Goal: Transaction & Acquisition: Purchase product/service

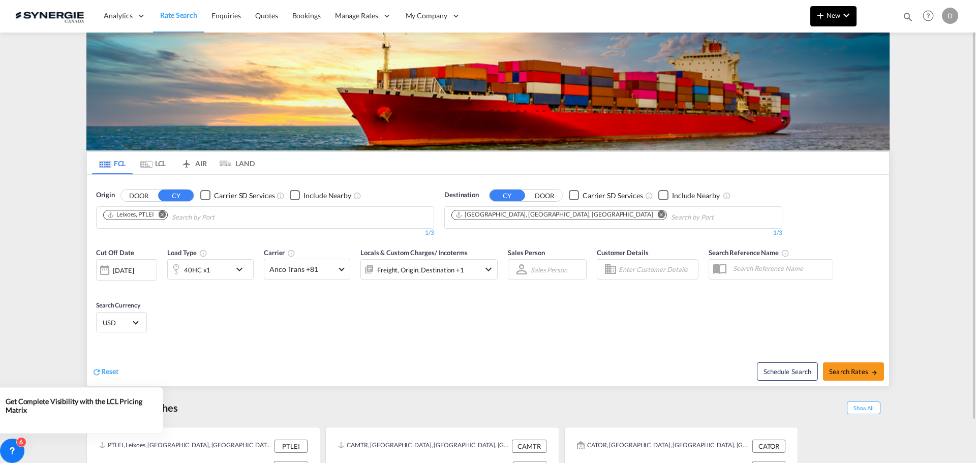
click at [847, 14] on md-icon "icon-chevron-down" at bounding box center [846, 15] width 12 height 12
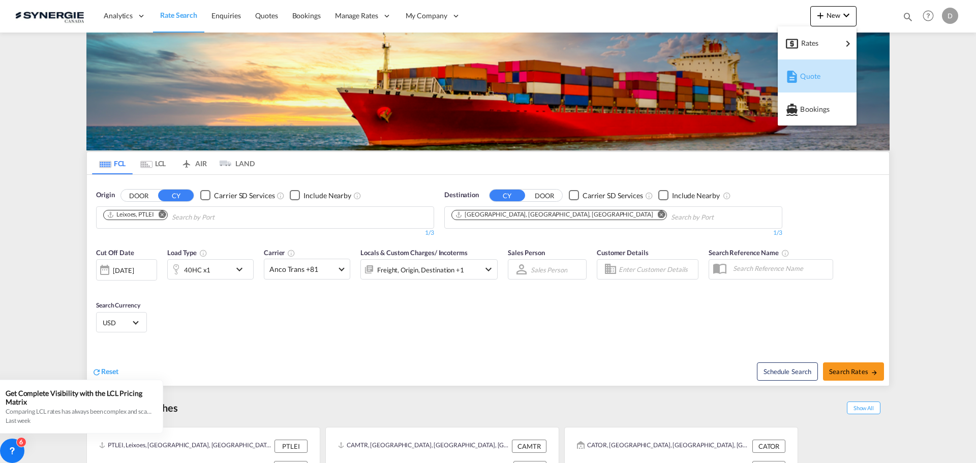
click at [823, 79] on div "Quote" at bounding box center [819, 76] width 38 height 25
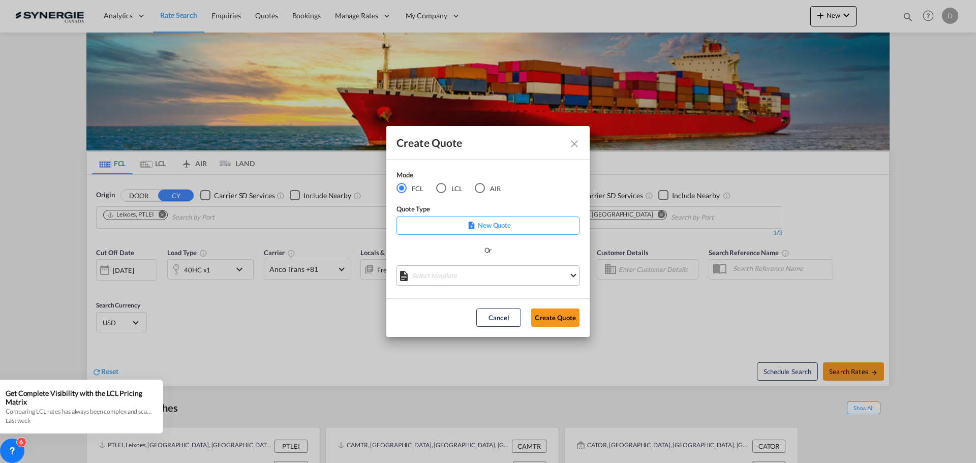
click at [468, 273] on md-select "Select template *NEW* FCL FREEHAND / DAP [PERSON_NAME] | [DATE] *NEW* Import FC…" at bounding box center [488, 275] width 183 height 20
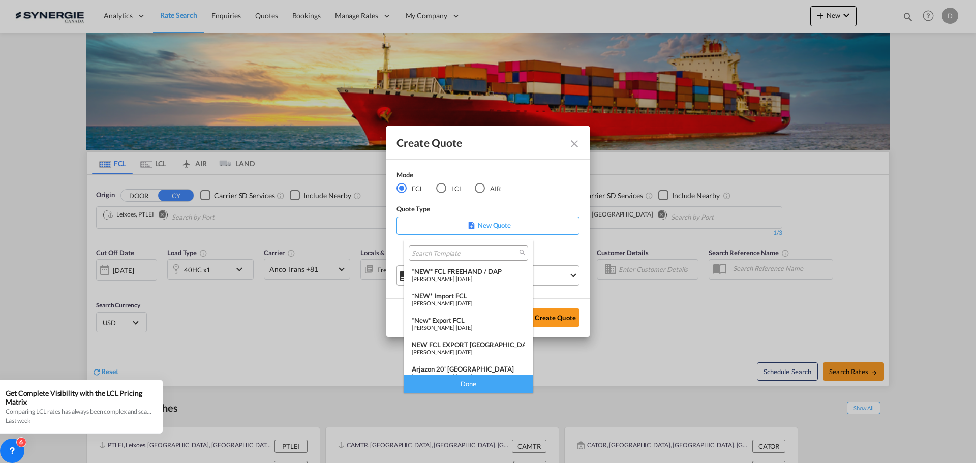
click at [468, 273] on div "*NEW* FCL FREEHAND / DAP" at bounding box center [468, 271] width 113 height 8
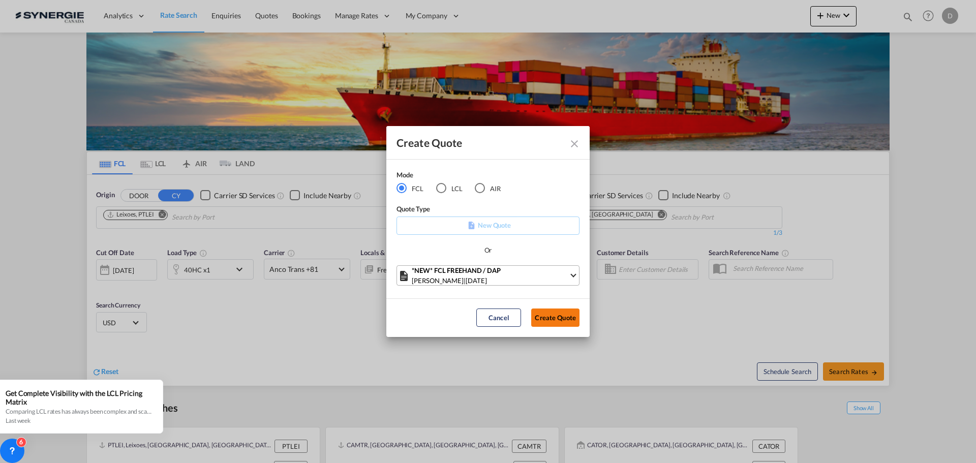
click at [559, 323] on button "Create Quote" at bounding box center [555, 318] width 48 height 18
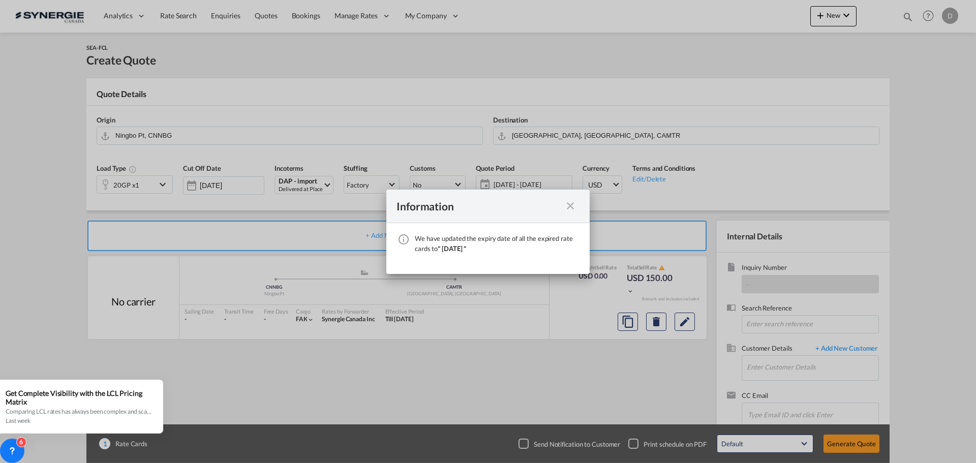
click at [570, 206] on md-icon "icon-close fg-AAA8AD cursor" at bounding box center [570, 206] width 12 height 12
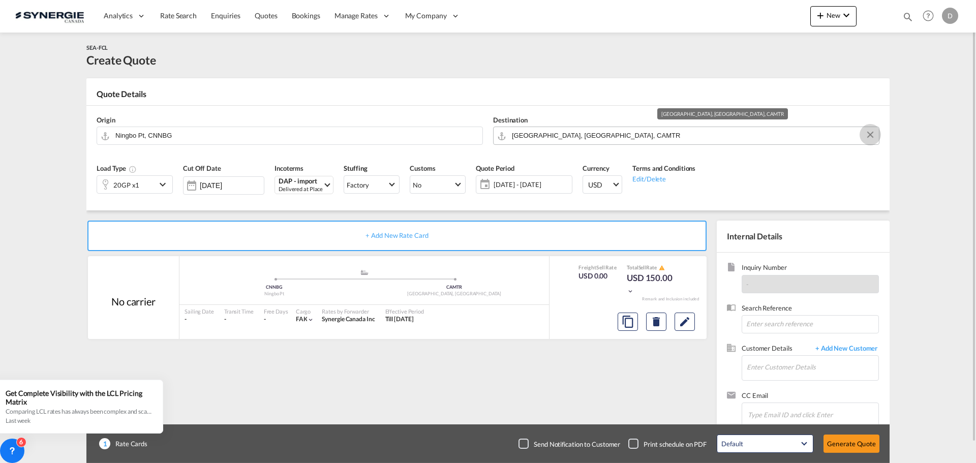
click at [872, 133] on button "Clear Input" at bounding box center [870, 134] width 15 height 15
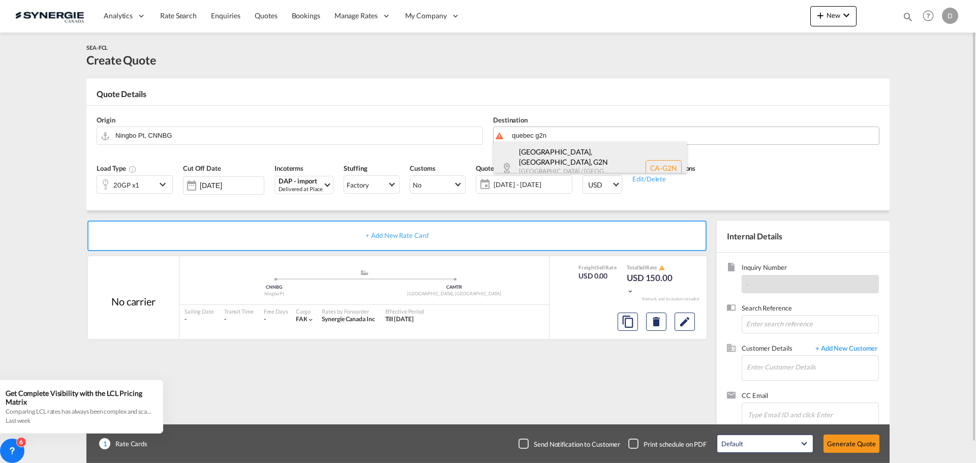
click at [577, 158] on div "[GEOGRAPHIC_DATA], [GEOGRAPHIC_DATA] , G2N [GEOGRAPHIC_DATA] / [GEOGRAPHIC_DATA…" at bounding box center [590, 168] width 193 height 52
type input "CA-G2N, [GEOGRAPHIC_DATA], [GEOGRAPHIC_DATA], [GEOGRAPHIC_DATA] / [GEOGRAPHIC_D…"
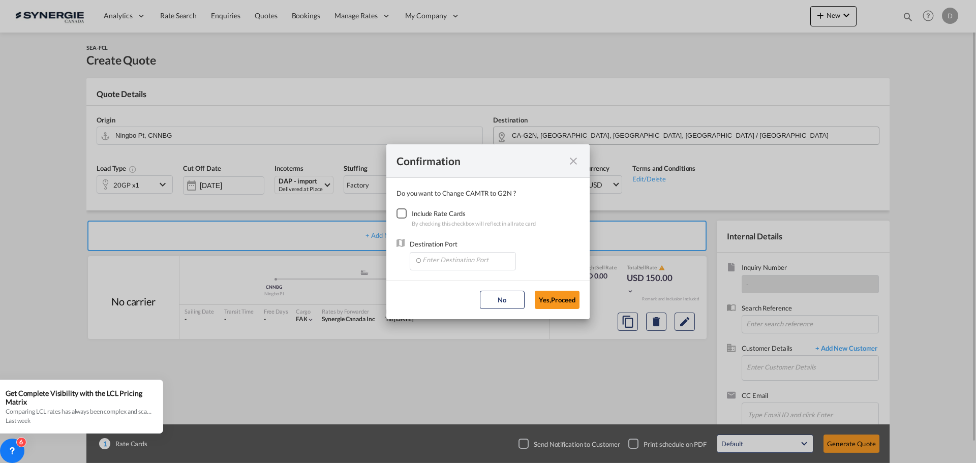
click at [399, 215] on div "Checkbox No Ink" at bounding box center [402, 213] width 10 height 10
click at [444, 265] on input "Enter Destination Port" at bounding box center [465, 260] width 101 height 15
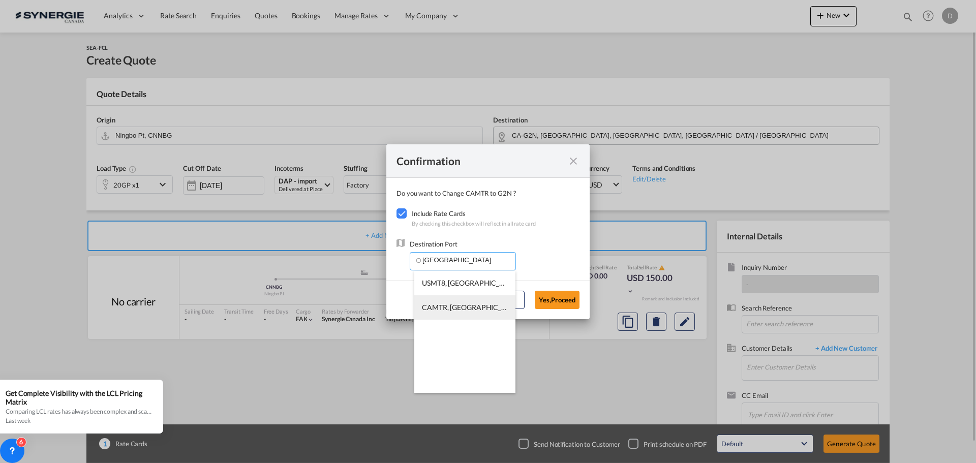
click at [449, 300] on li "CAMTR, [GEOGRAPHIC_DATA], [GEOGRAPHIC_DATA], [GEOGRAPHIC_DATA], [GEOGRAPHIC_DAT…" at bounding box center [464, 307] width 101 height 24
type input "CAMTR, [GEOGRAPHIC_DATA], [GEOGRAPHIC_DATA], [GEOGRAPHIC_DATA], [GEOGRAPHIC_DAT…"
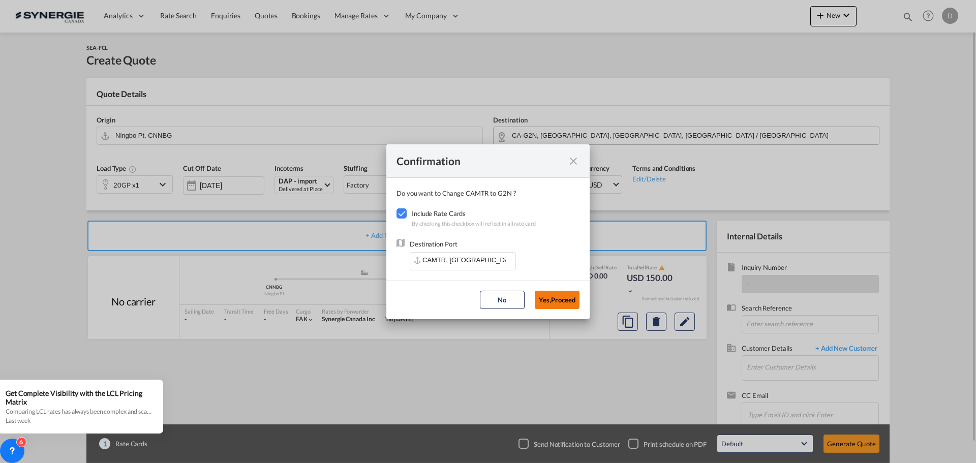
click at [554, 295] on button "Yes,Proceed" at bounding box center [557, 300] width 45 height 18
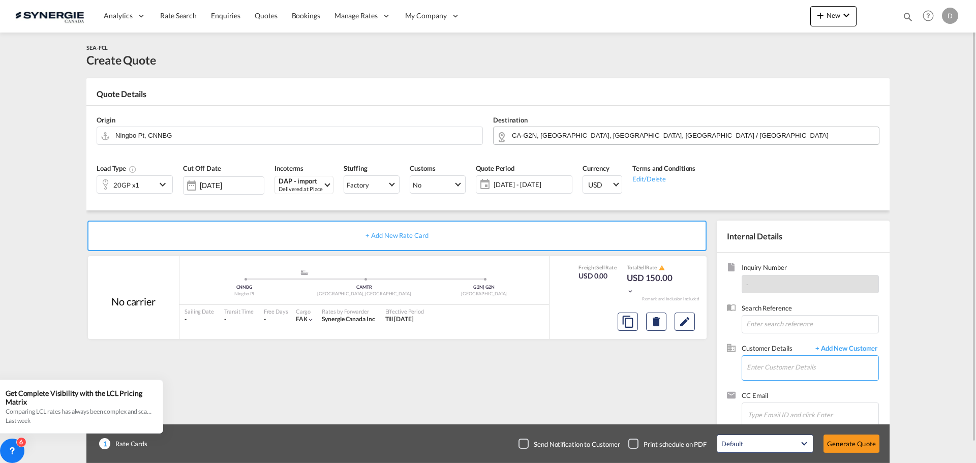
click at [792, 363] on input "Enter Customer Details" at bounding box center [813, 367] width 132 height 23
paste input "[EMAIL_ADDRESS][DOMAIN_NAME]"
click at [801, 345] on div "[PERSON_NAME] [EMAIL_ADDRESS][DOMAIN_NAME] | NTG AIR & OCEAN, LLC" at bounding box center [842, 341] width 193 height 27
type input "NTG AIR & OCEAN, LLC, [PERSON_NAME], [EMAIL_ADDRESS][DOMAIN_NAME]"
click at [678, 324] on button "Edit" at bounding box center [685, 322] width 20 height 18
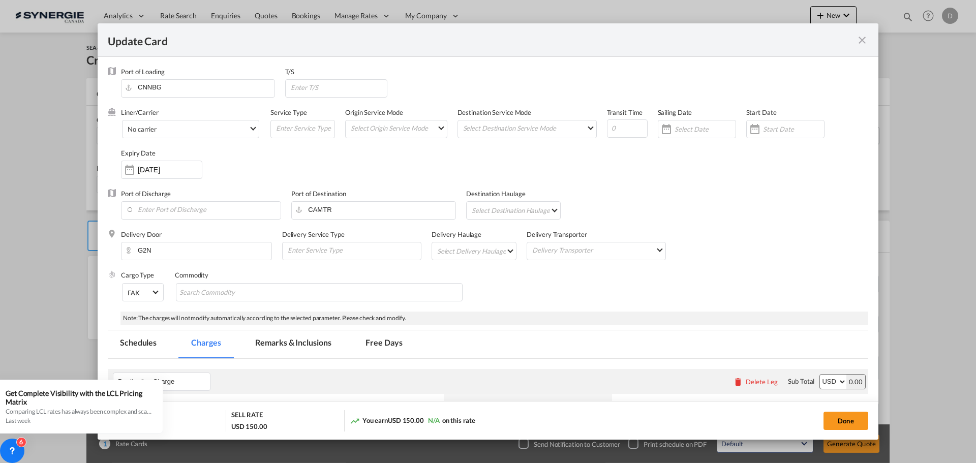
select select "per container"
select select "per B/L"
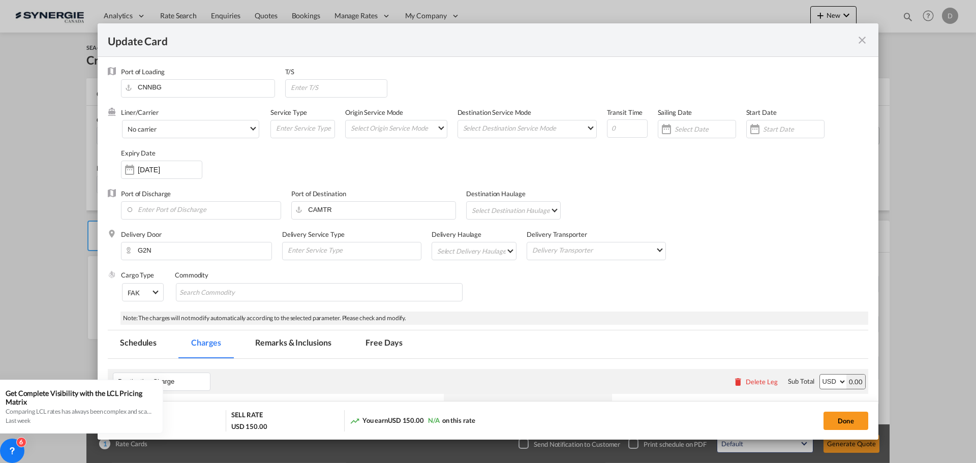
select select "per B/L"
select select "per shipment"
click at [430, 126] on md-select "Select Origin Service Mode SD [GEOGRAPHIC_DATA]" at bounding box center [398, 127] width 97 height 14
click at [381, 154] on md-option "CY" at bounding box center [396, 152] width 112 height 24
click at [540, 131] on md-select "Select Destination Service Mode SD [GEOGRAPHIC_DATA]" at bounding box center [529, 127] width 134 height 14
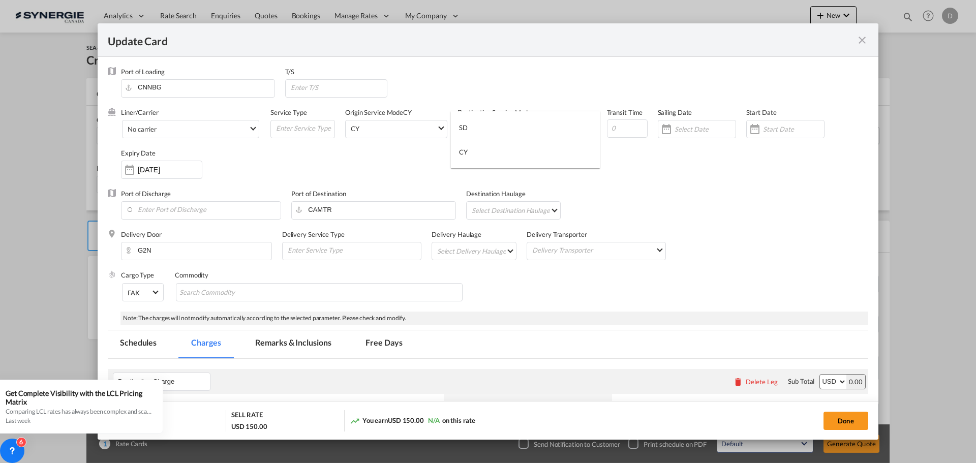
click at [540, 131] on md-option "SD" at bounding box center [525, 127] width 149 height 24
click at [752, 133] on div "Update CardPort of ..." at bounding box center [755, 129] width 16 height 20
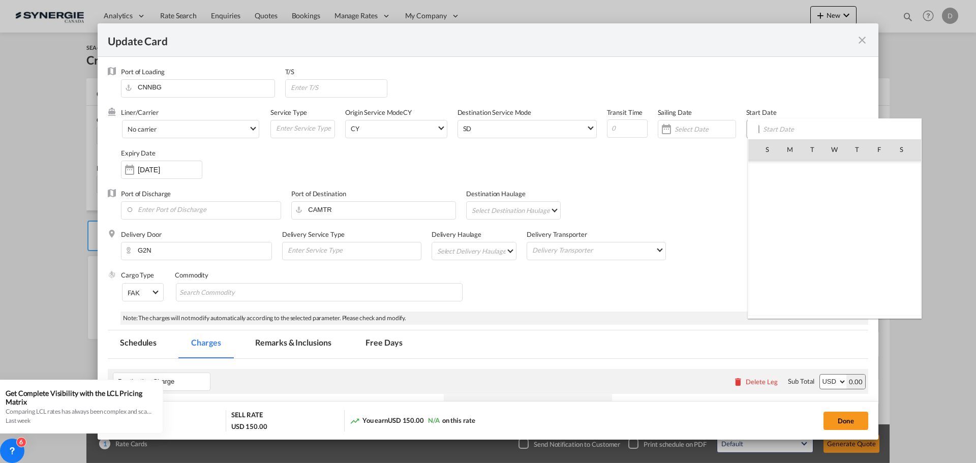
scroll to position [235383, 0]
click at [815, 262] on span "26" at bounding box center [812, 260] width 21 height 21
type input "[DATE]"
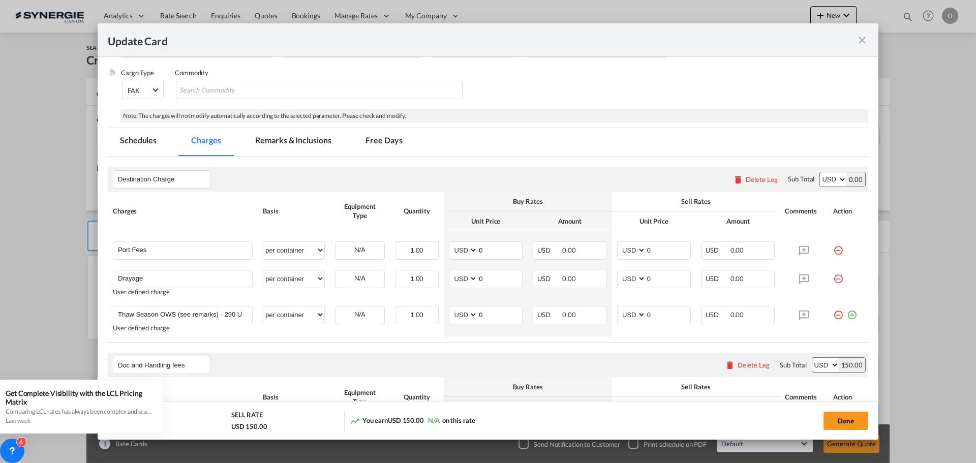
scroll to position [203, 0]
click at [268, 80] on md-chips-wrap "Chips container with autocompletion. Enter the text area, type text to search, …" at bounding box center [319, 89] width 287 height 18
click at [268, 85] on input "General Cargo" at bounding box center [225, 89] width 93 height 16
type input "General Cargo"
click at [465, 164] on rate-modification "Destination Charge Please enter leg name Leg Name Already Exists Delete Leg Sub…" at bounding box center [488, 420] width 761 height 529
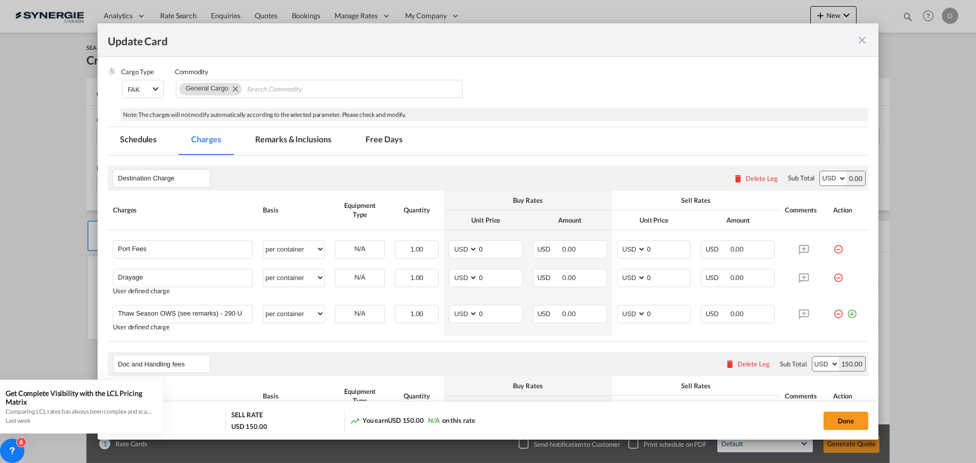
scroll to position [254, 0]
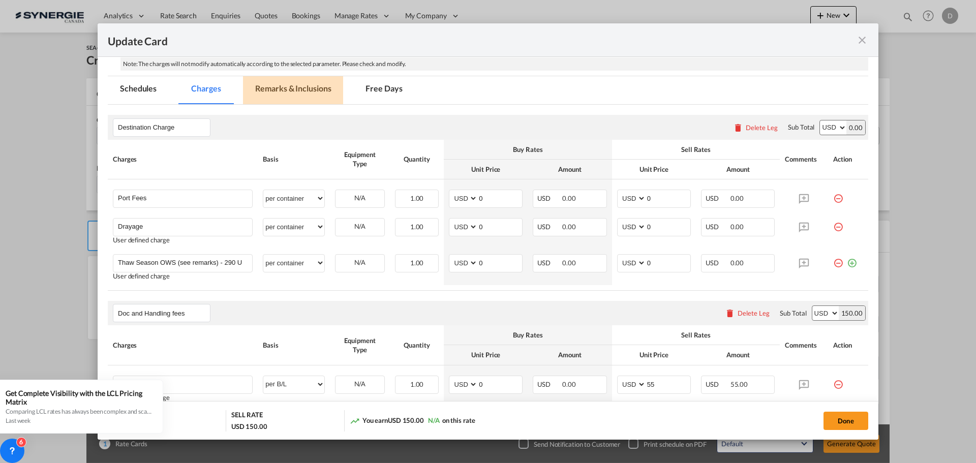
click at [307, 93] on md-tab-item "Remarks & Inclusions" at bounding box center [293, 90] width 100 height 28
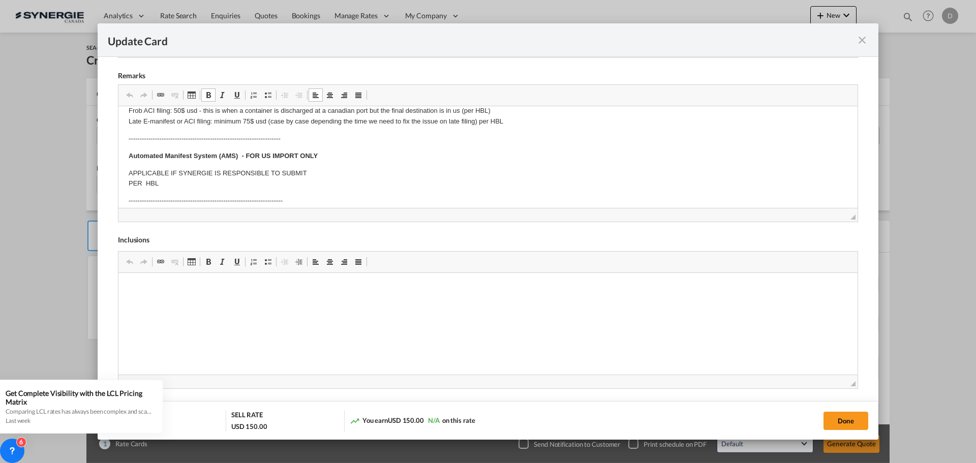
scroll to position [102, 0]
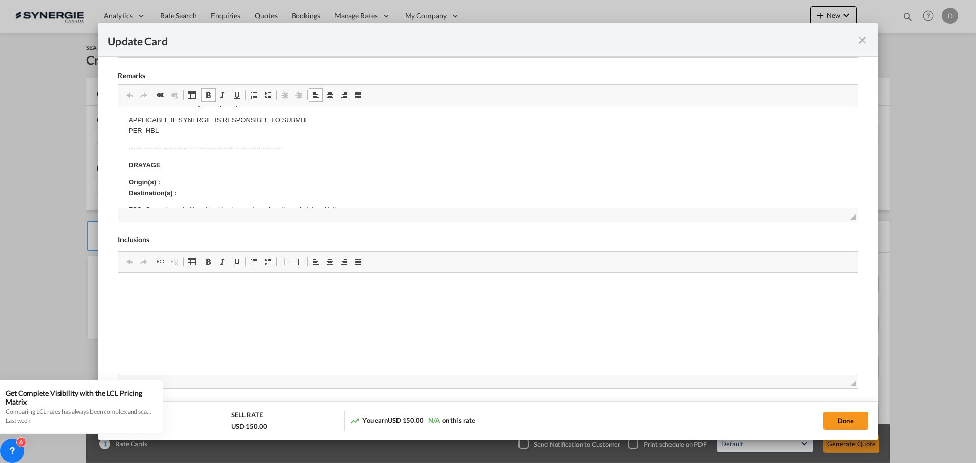
click at [194, 174] on body "E Manifest (ACI): Applicable if Synergie is responsible to submit Per E-manifes…" at bounding box center [488, 278] width 719 height 527
click at [188, 192] on p "Origin(s) : Montreal CY Destination(s) :" at bounding box center [488, 187] width 719 height 21
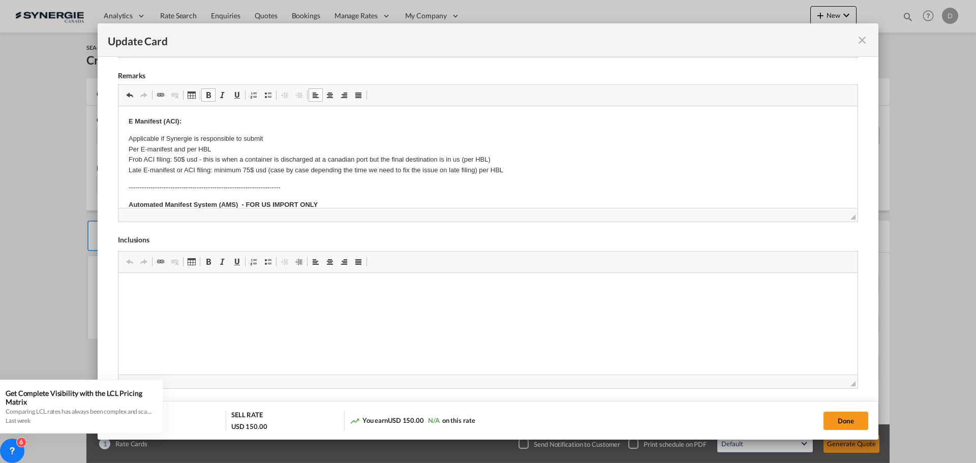
scroll to position [262, 0]
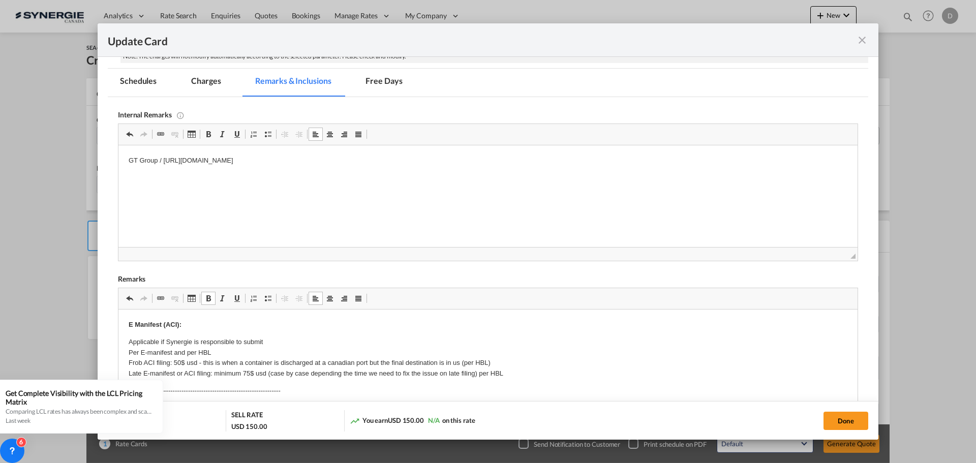
click at [212, 82] on md-tab-item "Charges" at bounding box center [206, 83] width 54 height 28
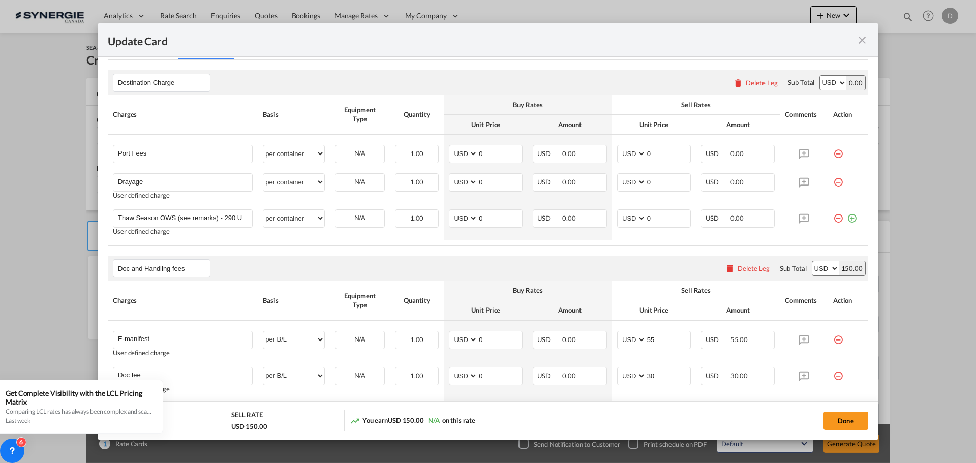
scroll to position [313, 0]
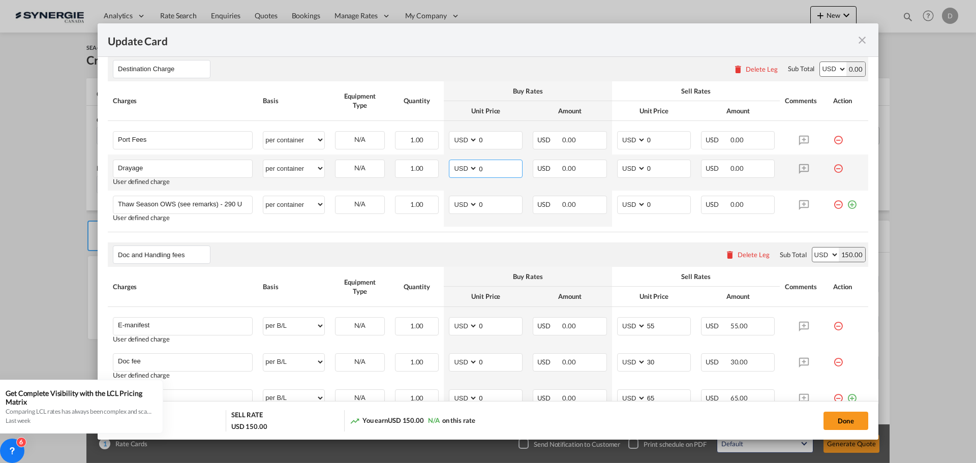
drag, startPoint x: 476, startPoint y: 170, endPoint x: 487, endPoint y: 170, distance: 10.2
click at [487, 170] on input "0" at bounding box center [500, 167] width 44 height 15
type input "910"
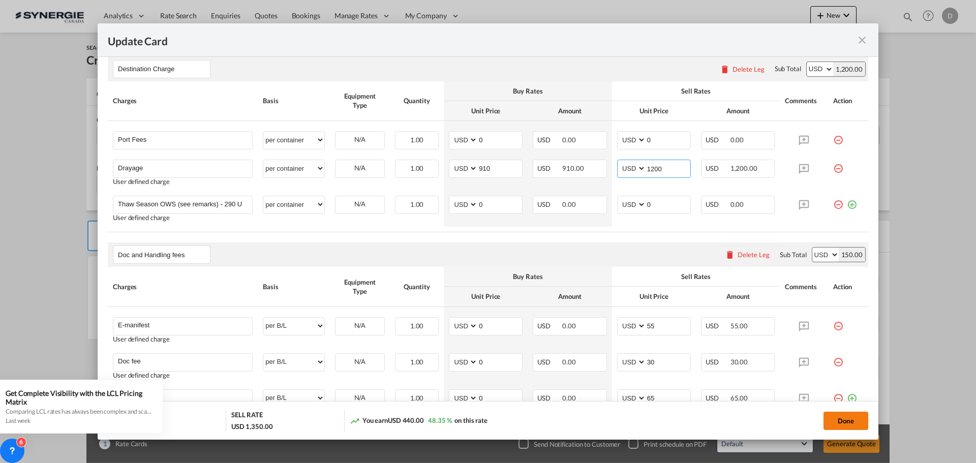
type input "1200"
click at [856, 421] on button "Done" at bounding box center [846, 421] width 45 height 18
type input "[DATE]"
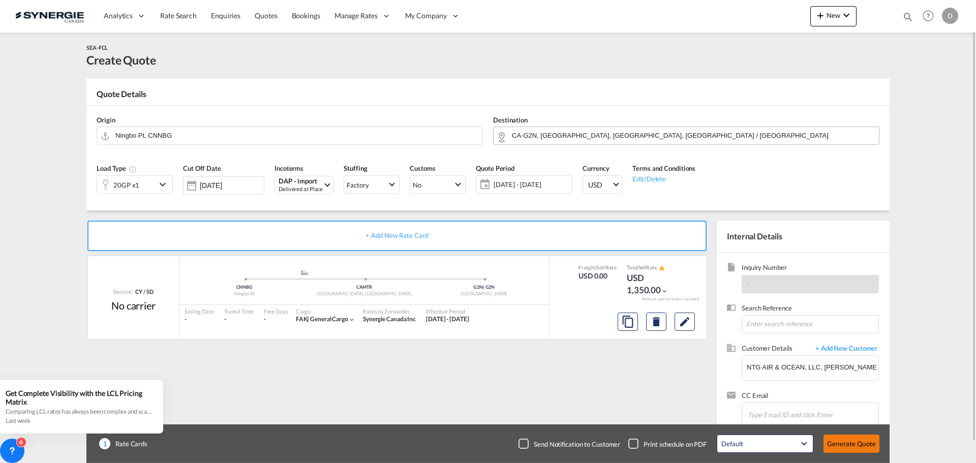
click at [853, 447] on button "Generate Quote" at bounding box center [852, 444] width 56 height 18
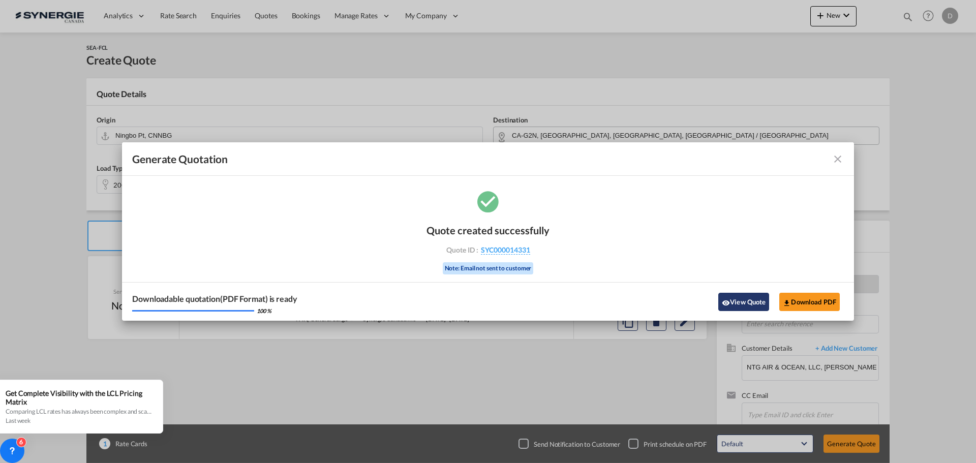
click at [746, 298] on button "View Quote" at bounding box center [743, 302] width 51 height 18
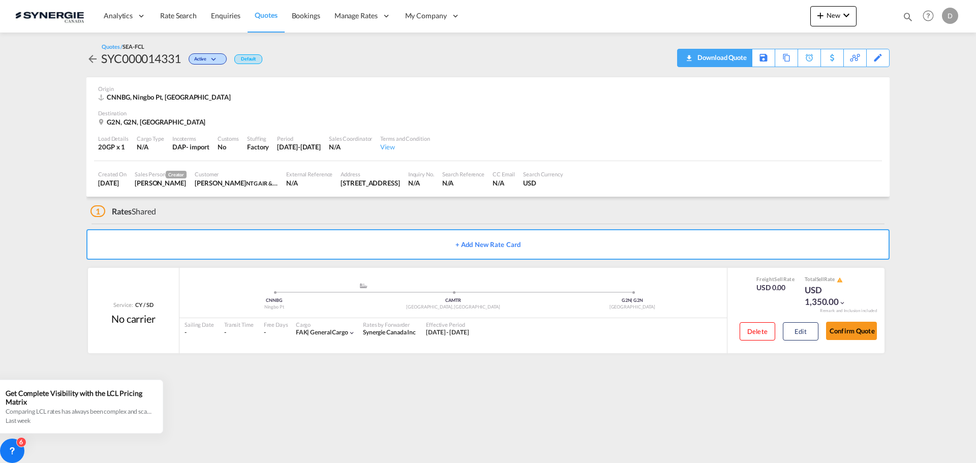
click at [735, 57] on div "Download Quote" at bounding box center [721, 57] width 52 height 16
click at [800, 332] on button "Edit" at bounding box center [801, 331] width 36 height 18
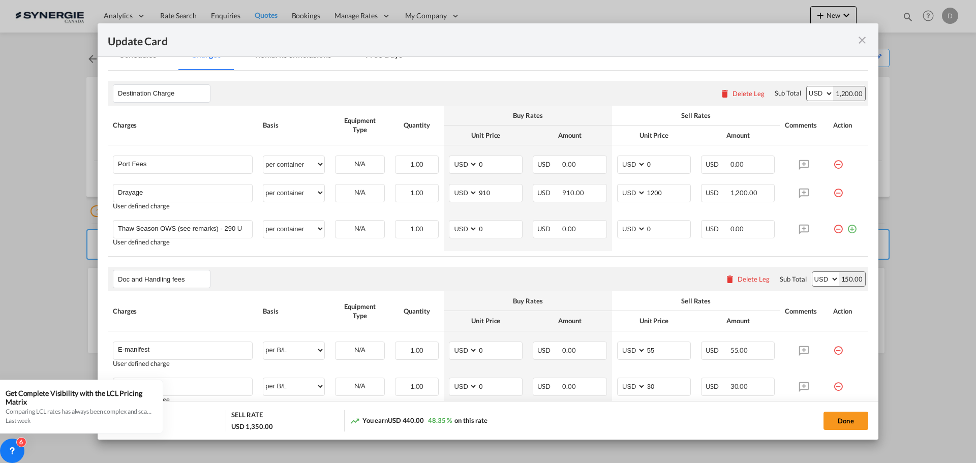
scroll to position [407, 0]
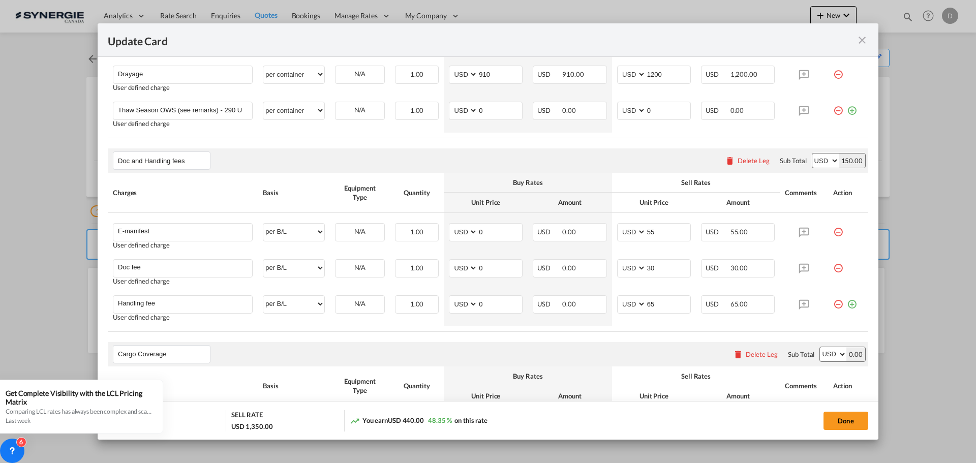
click at [863, 40] on md-icon "icon-close fg-AAA8AD m-0 pointer" at bounding box center [862, 40] width 12 height 12
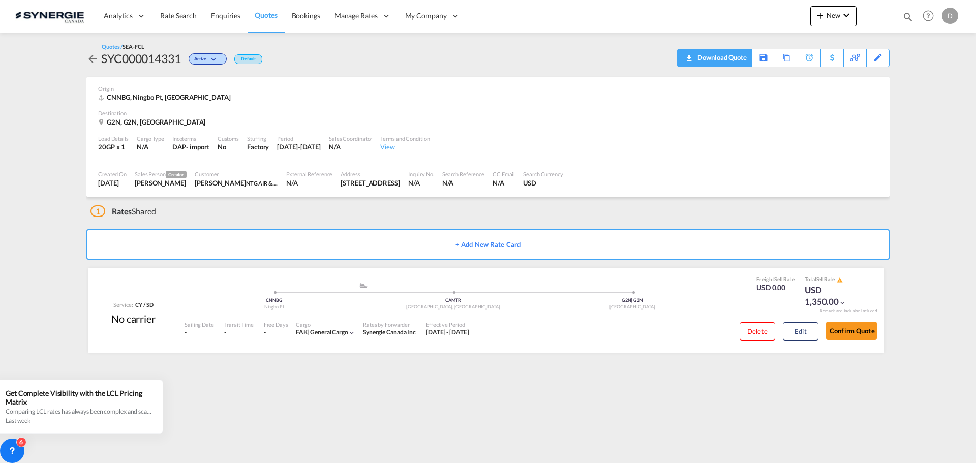
click at [736, 54] on div "Download Quote" at bounding box center [721, 57] width 52 height 16
click at [829, 15] on span "New" at bounding box center [834, 15] width 38 height 8
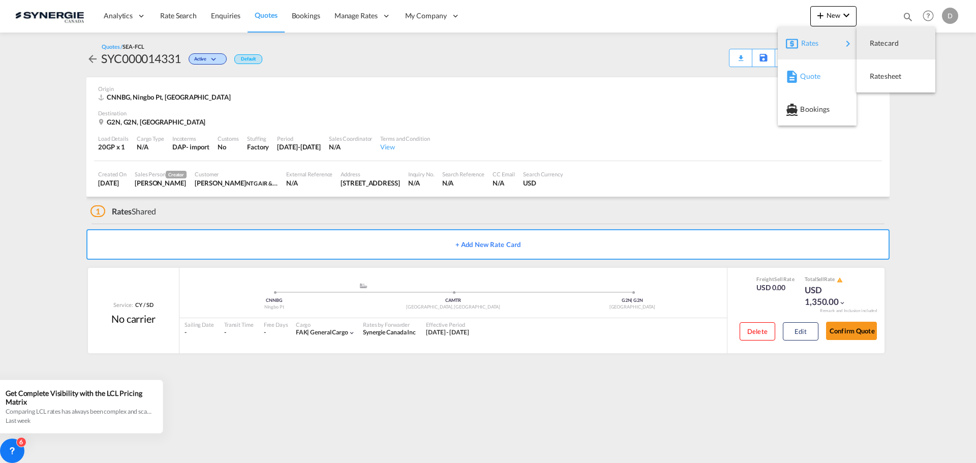
click at [801, 77] on span "Quote" at bounding box center [805, 76] width 11 height 20
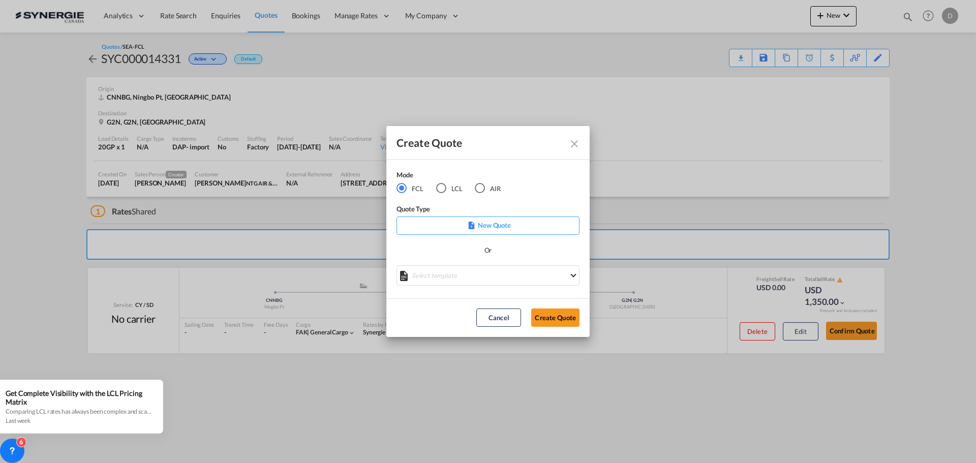
click at [525, 280] on md-select "Select template *NEW* FCL FREEHAND / DAP [PERSON_NAME] | [DATE] *NEW* Import FC…" at bounding box center [488, 275] width 183 height 20
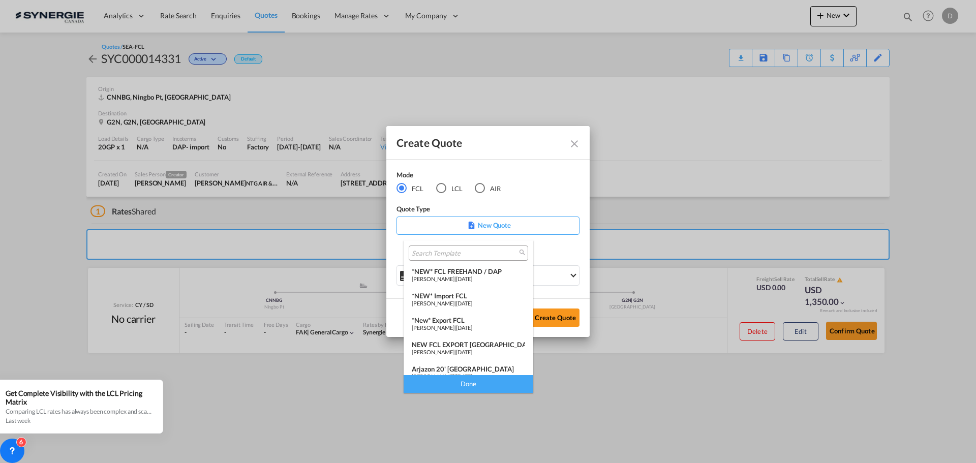
click at [464, 297] on div "*NEW* Import FCL" at bounding box center [468, 296] width 113 height 8
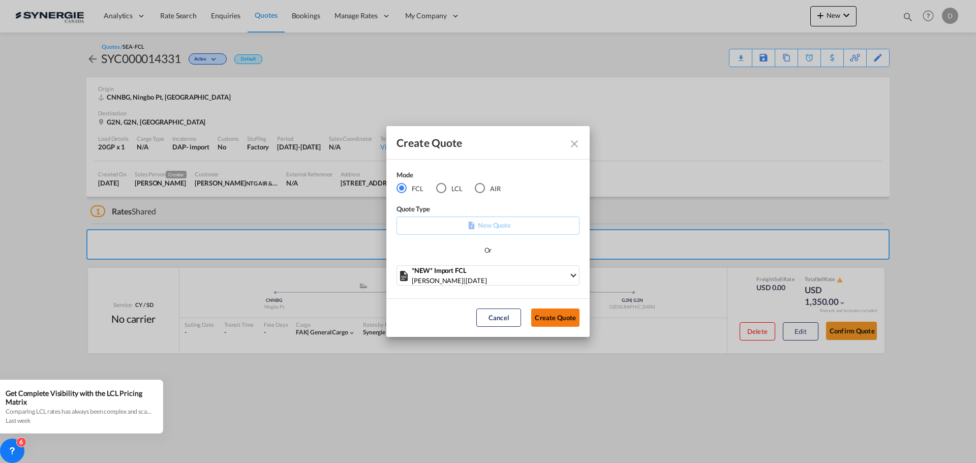
click at [569, 320] on button "Create Quote" at bounding box center [555, 318] width 48 height 18
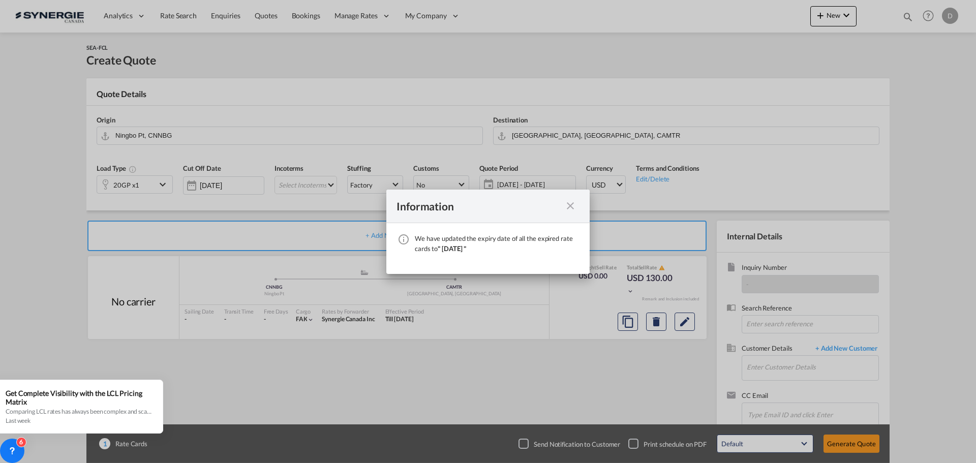
click at [566, 204] on md-icon "icon-close fg-AAA8AD cursor" at bounding box center [570, 206] width 12 height 12
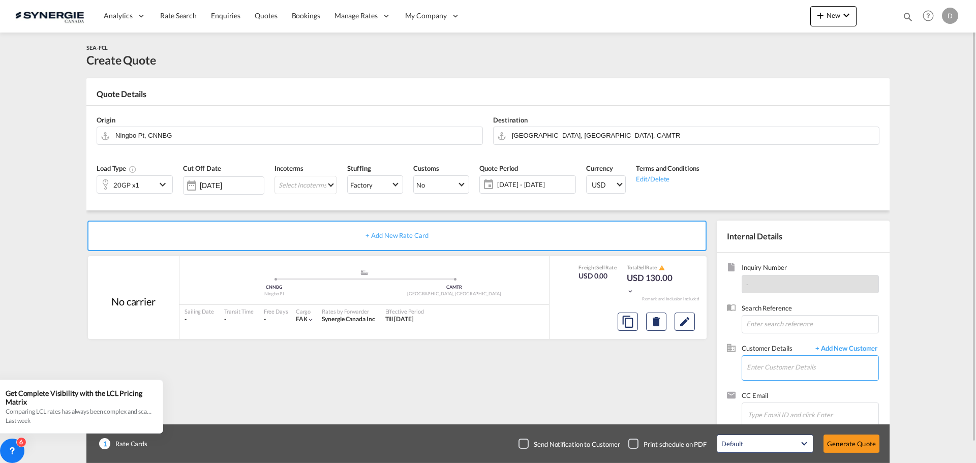
click at [784, 359] on input "Enter Customer Details" at bounding box center [813, 367] width 132 height 23
paste input "[EMAIL_ADDRESS][DOMAIN_NAME]"
type input "[EMAIL_ADDRESS][DOMAIN_NAME]"
drag, startPoint x: 906, startPoint y: 376, endPoint x: 899, endPoint y: 373, distance: 7.7
click at [859, 347] on span "+ Add New Customer" at bounding box center [844, 350] width 69 height 12
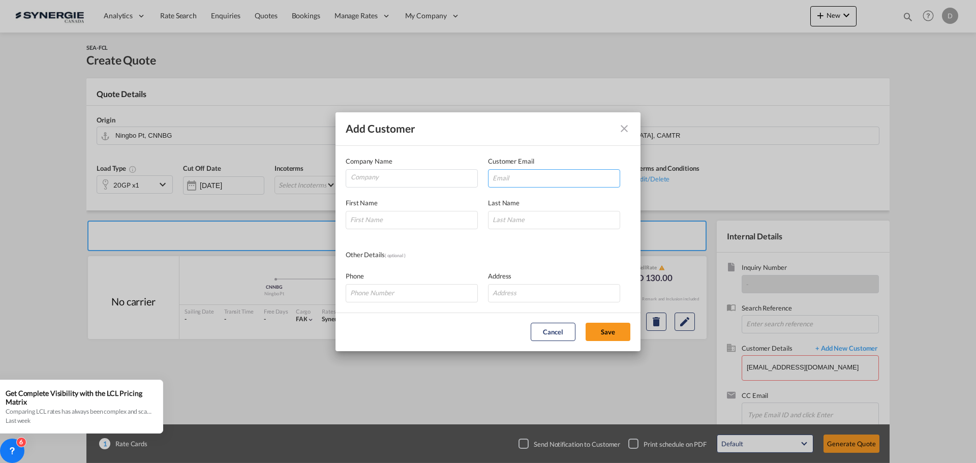
click at [550, 177] on input "Add Customer Company ..." at bounding box center [554, 178] width 132 height 18
paste input "[EMAIL_ADDRESS][DOMAIN_NAME]"
type input "[EMAIL_ADDRESS][DOMAIN_NAME]"
click at [369, 175] on input "Company" at bounding box center [414, 177] width 127 height 15
type input "Moovop"
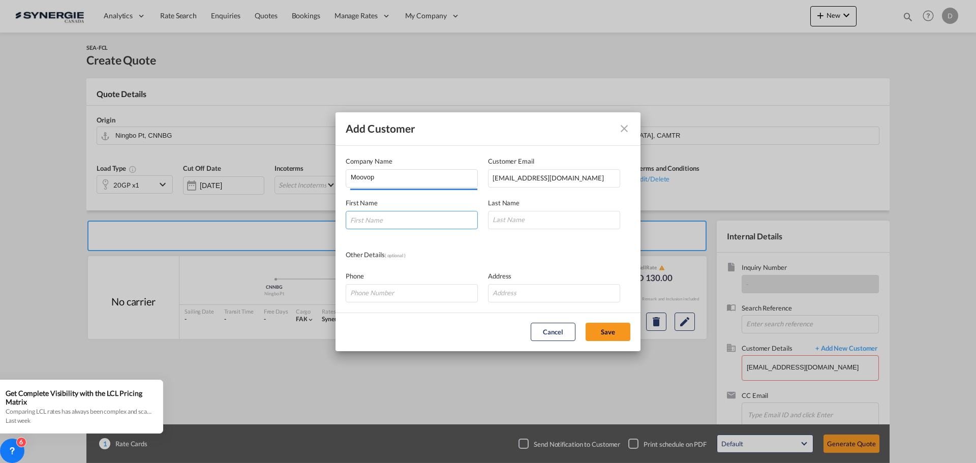
click at [353, 216] on input "Add Customer Company ..." at bounding box center [412, 220] width 132 height 18
paste input "[PERSON_NAME]"
type input "[PERSON_NAME]"
click at [500, 225] on input "Add Customer Company ..." at bounding box center [554, 220] width 132 height 18
paste input "[PERSON_NAME]"
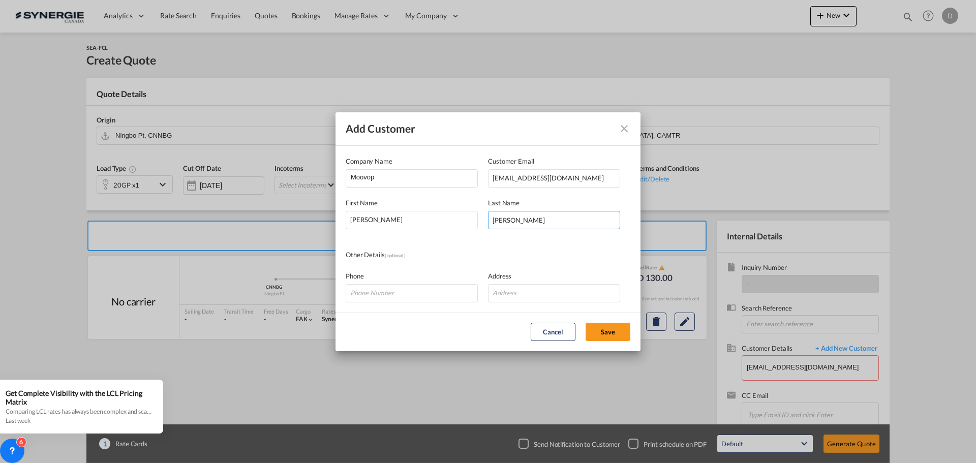
type input "[PERSON_NAME]"
click at [437, 295] on input "Add Customer Company ..." at bounding box center [412, 293] width 132 height 18
paste input "[PHONE_NUMBER]"
type input "[PHONE_NUMBER]"
click at [517, 295] on input "Add Customer Company ..." at bounding box center [554, 293] width 132 height 18
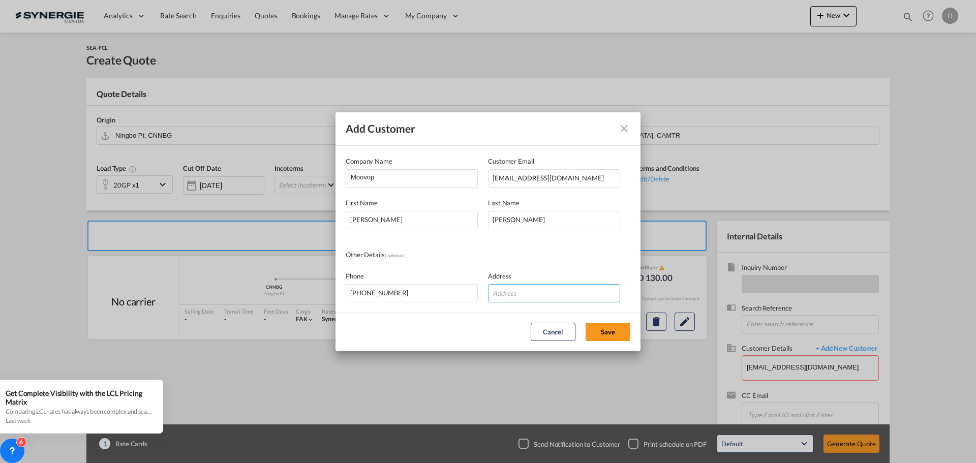
paste input "[STREET_ADDRESS][PERSON_NAME]"
type input "[STREET_ADDRESS][PERSON_NAME]"
click at [601, 328] on button "Save" at bounding box center [608, 332] width 45 height 18
type input "Moovop, [PERSON_NAME], [EMAIL_ADDRESS][DOMAIN_NAME]"
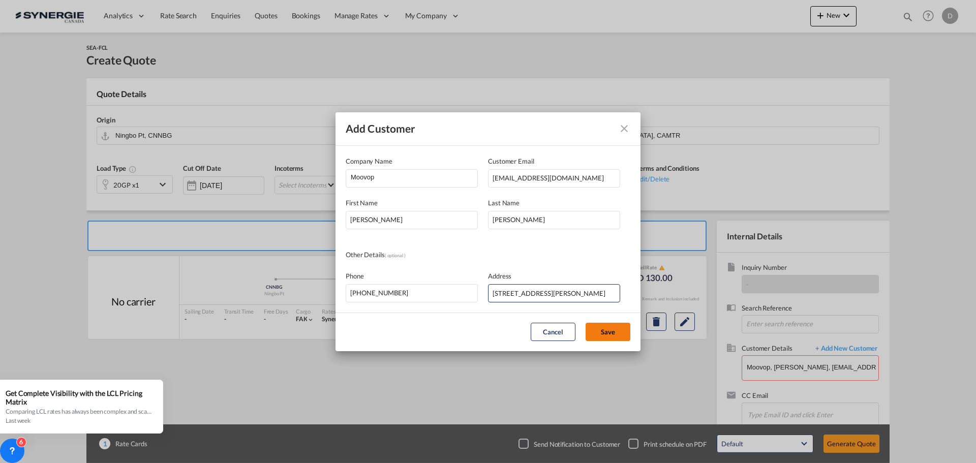
scroll to position [0, 0]
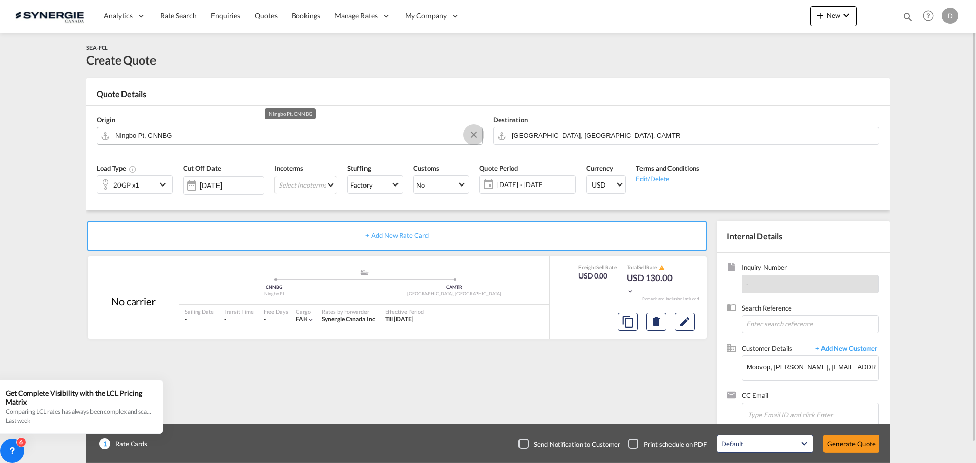
click at [474, 133] on button "Clear Input" at bounding box center [473, 134] width 15 height 15
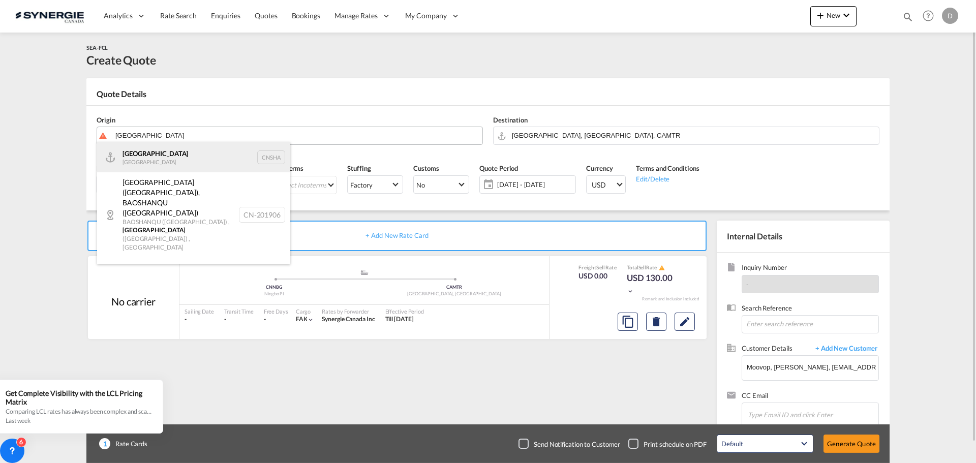
click at [182, 154] on div "Shanghai [GEOGRAPHIC_DATA] CNSHA" at bounding box center [193, 157] width 193 height 31
type input "[GEOGRAPHIC_DATA], [GEOGRAPHIC_DATA]"
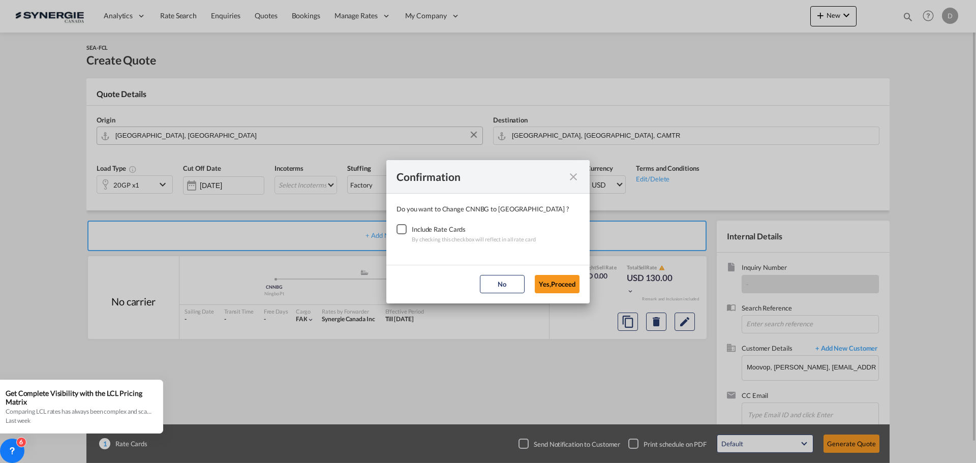
click at [399, 224] on div "Checkbox No Ink" at bounding box center [402, 229] width 10 height 10
click at [549, 283] on button "Yes,Proceed" at bounding box center [557, 284] width 45 height 18
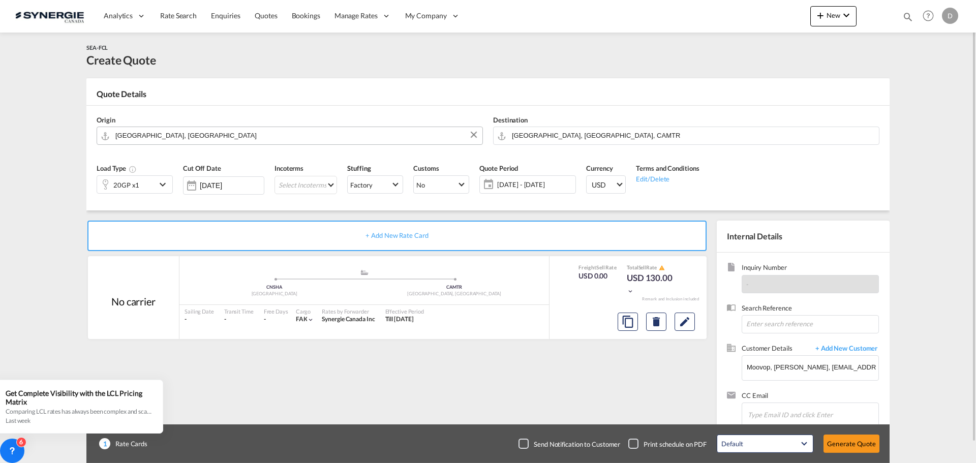
click at [162, 182] on md-icon "icon-chevron-down" at bounding box center [164, 184] width 15 height 12
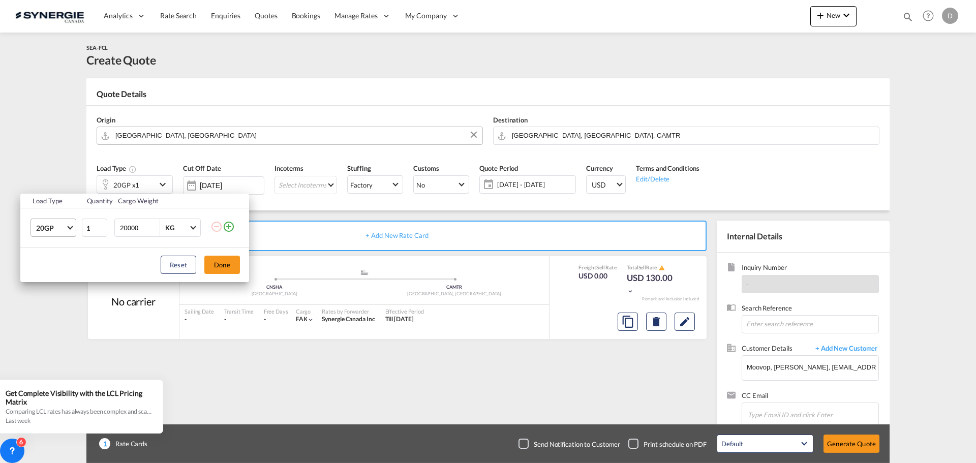
click at [70, 226] on span "Choose: \a20GP" at bounding box center [70, 227] width 6 height 6
click at [51, 282] on md-option "40HC" at bounding box center [62, 277] width 69 height 24
click at [221, 267] on button "Done" at bounding box center [222, 265] width 36 height 18
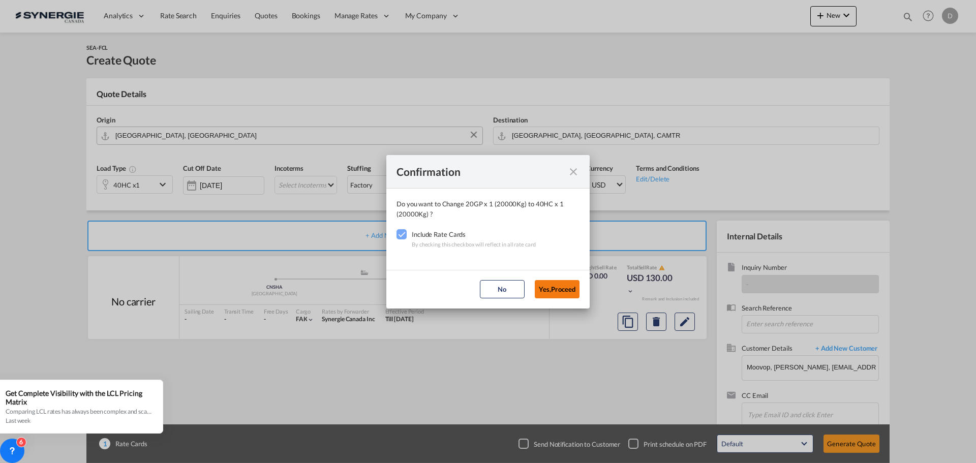
click at [570, 286] on button "Yes,Proceed" at bounding box center [557, 289] width 45 height 18
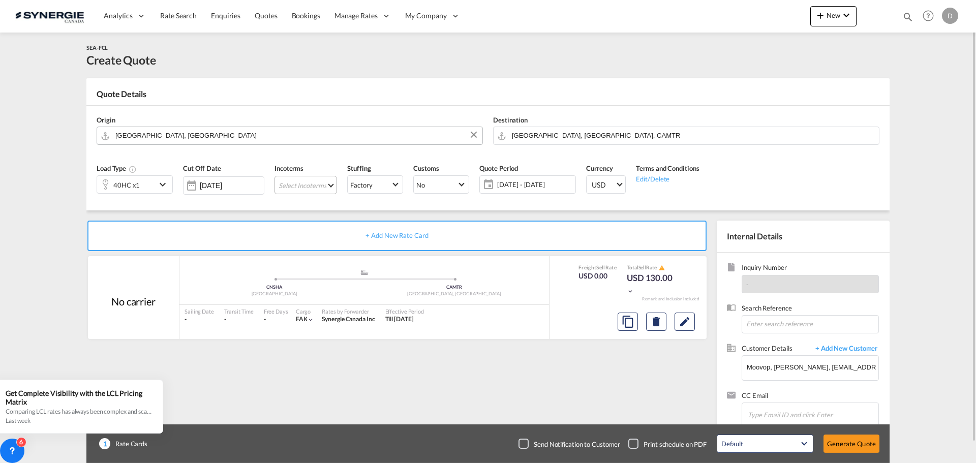
click at [331, 182] on md-select "Select Incoterms DDP - export Delivery Duty Paid DAP - export Delivered at Plac…" at bounding box center [306, 185] width 63 height 18
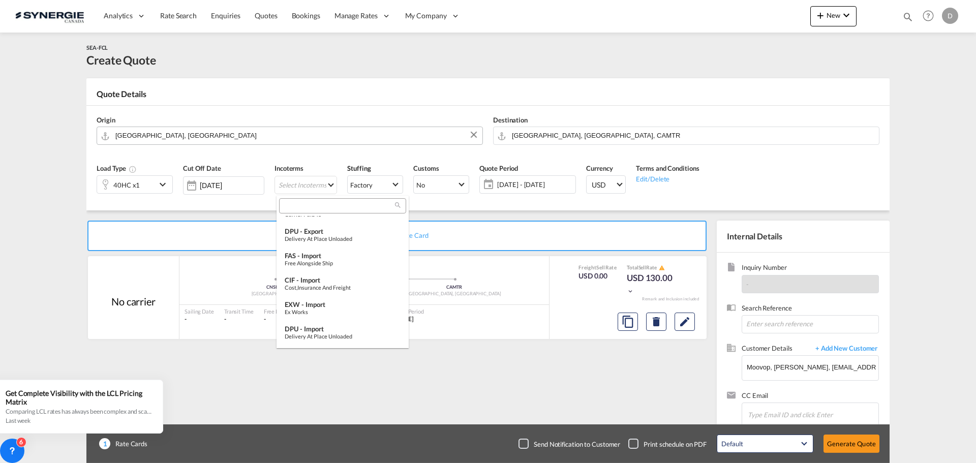
scroll to position [254, 0]
click at [349, 295] on div "Ex Works" at bounding box center [343, 294] width 116 height 7
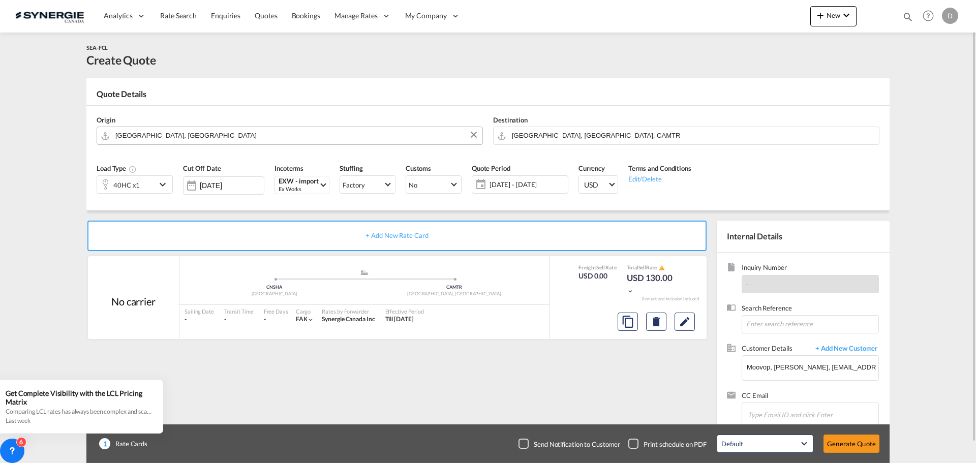
click at [518, 183] on span "[DATE] - [DATE]" at bounding box center [528, 184] width 76 height 9
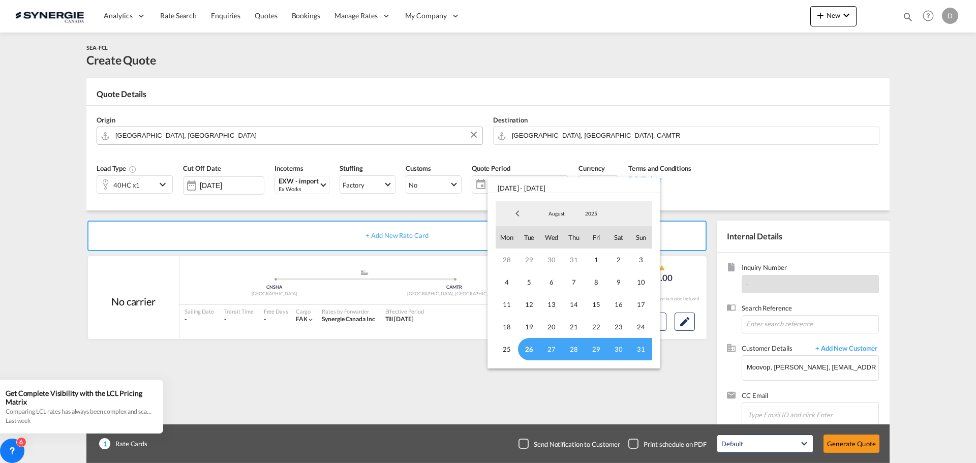
click at [529, 352] on span "26" at bounding box center [529, 349] width 22 height 22
click at [644, 348] on span "31" at bounding box center [641, 349] width 22 height 22
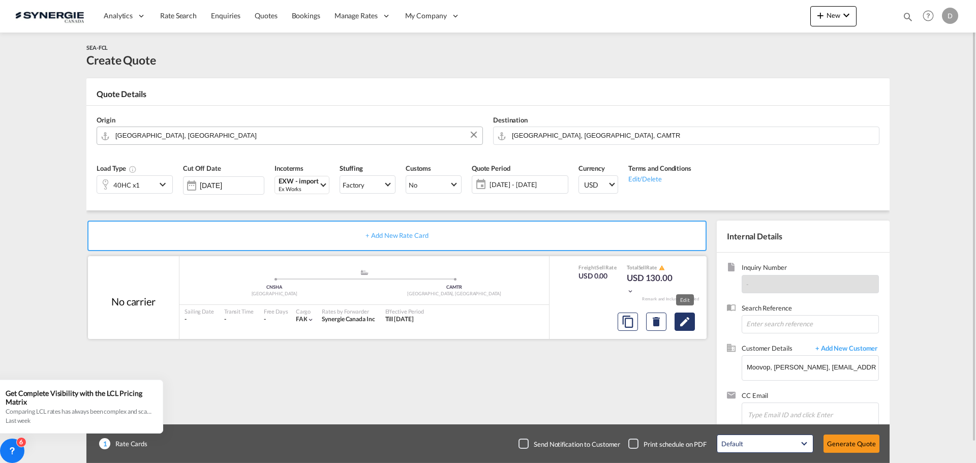
click at [688, 322] on md-icon "Edit" at bounding box center [685, 322] width 12 height 12
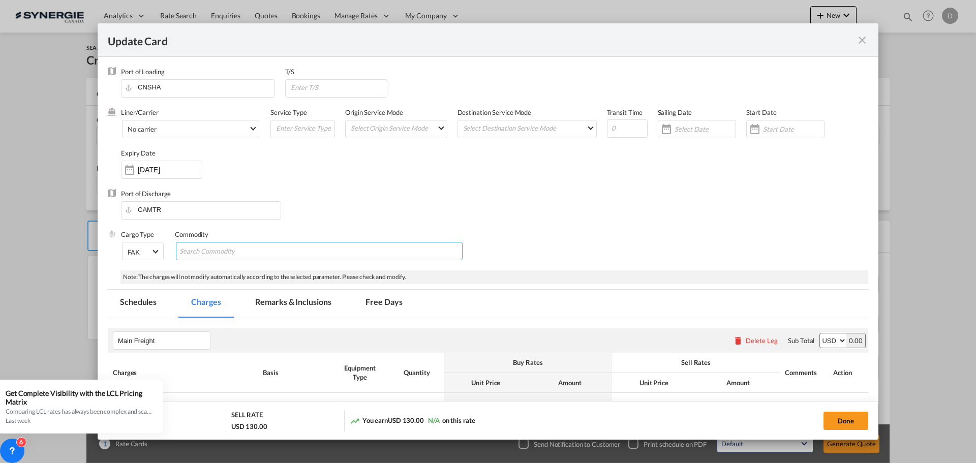
click at [229, 256] on input "Search Commodity" at bounding box center [225, 252] width 93 height 16
type input "General Cargo"
click at [506, 199] on div "Port of Discharge CAMTR" at bounding box center [488, 209] width 761 height 41
click at [432, 127] on md-select "Select Origin Service Mode SD [GEOGRAPHIC_DATA]" at bounding box center [398, 127] width 97 height 14
click at [424, 130] on md-option "SD" at bounding box center [396, 127] width 112 height 24
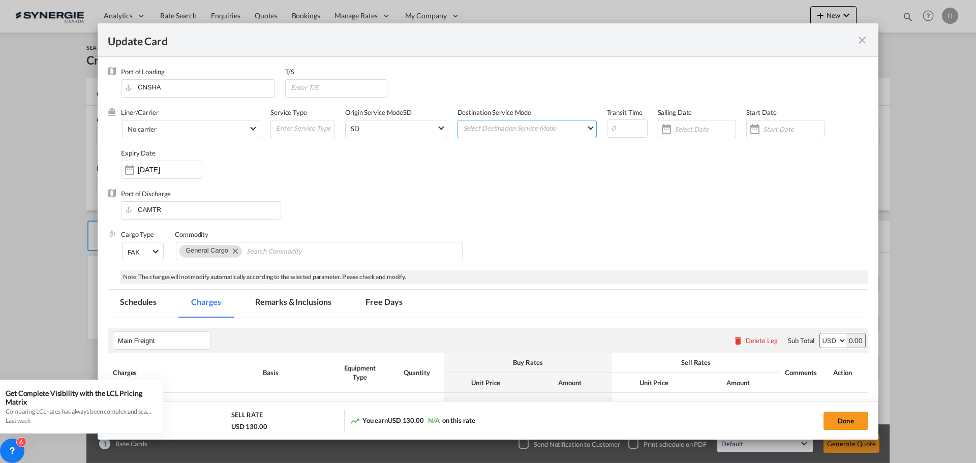
click at [493, 133] on md-select "Select Destination Service Mode SD [GEOGRAPHIC_DATA]" at bounding box center [529, 127] width 134 height 14
click at [493, 133] on md-option "SD" at bounding box center [525, 127] width 149 height 24
click at [617, 129] on input "Update Card Port ..." at bounding box center [627, 128] width 41 height 18
type input "40"
click at [747, 131] on div "Update Card Port ..." at bounding box center [755, 129] width 16 height 20
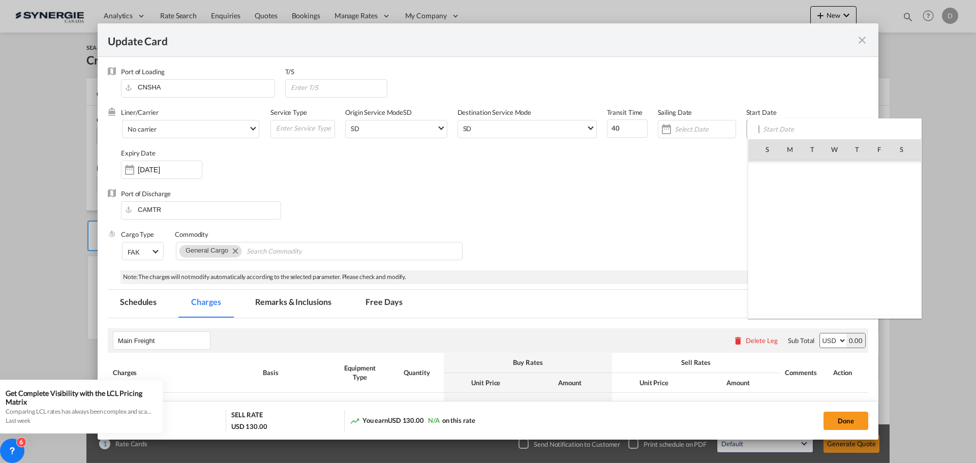
scroll to position [235383, 0]
click at [819, 263] on span "26" at bounding box center [812, 260] width 21 height 21
type input "[DATE]"
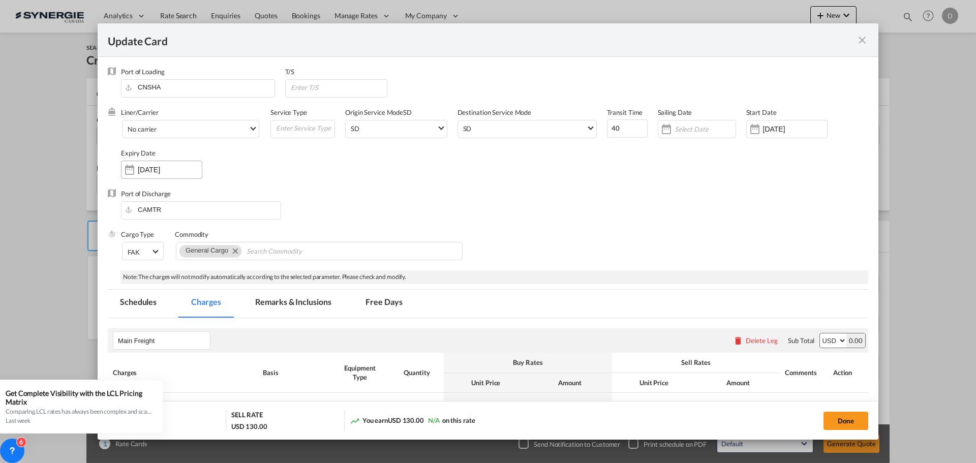
click at [128, 170] on div "Update Card Port ..." at bounding box center [130, 170] width 16 height 20
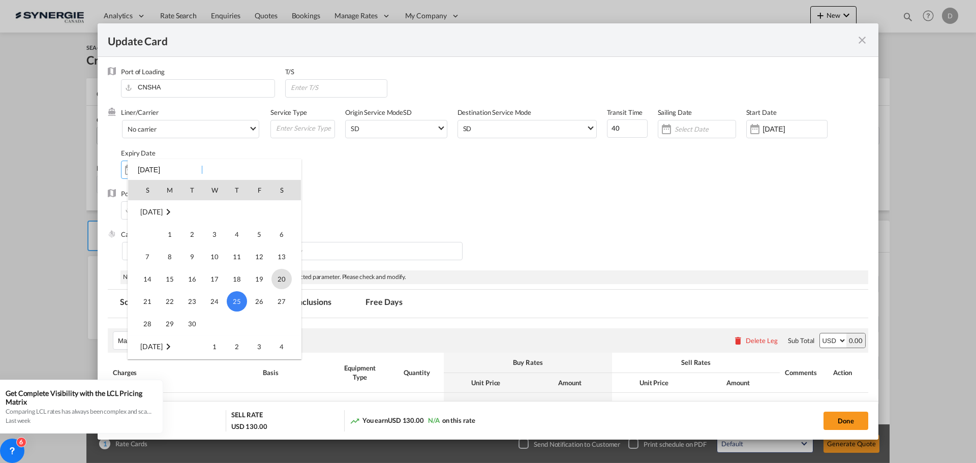
scroll to position [33, 0]
click at [147, 294] on span "31" at bounding box center [147, 291] width 20 height 20
type input "[DATE]"
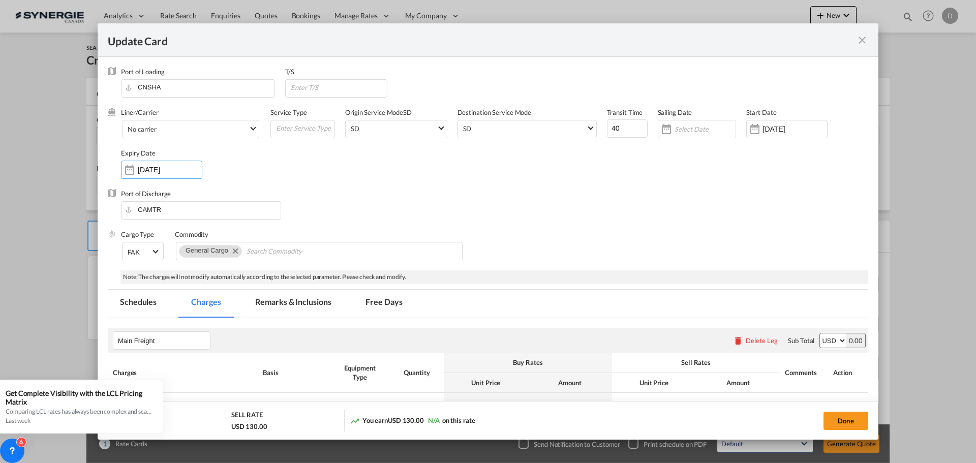
click at [582, 202] on div "Port of Discharge CAMTR" at bounding box center [488, 209] width 761 height 41
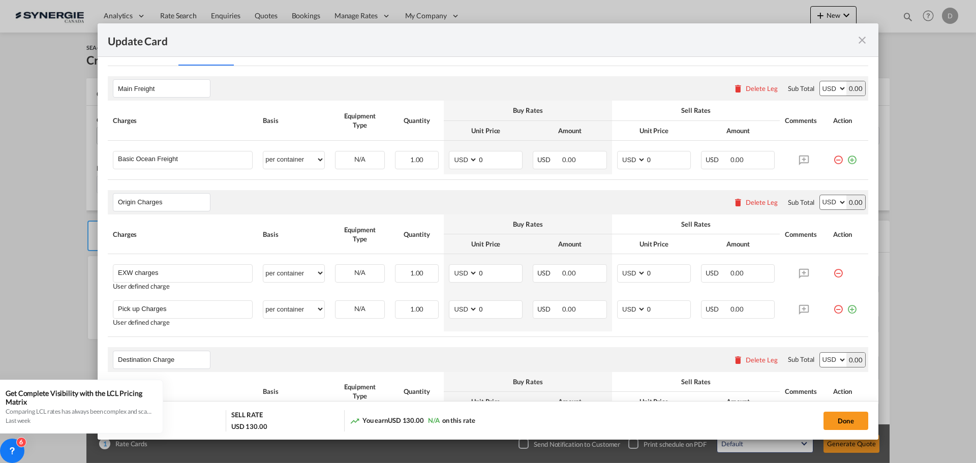
scroll to position [254, 0]
drag, startPoint x: 476, startPoint y: 156, endPoint x: 486, endPoint y: 158, distance: 10.3
click at [486, 158] on input "0" at bounding box center [500, 156] width 44 height 15
type input "3886"
click at [461, 189] on div "Origin Charges Please enter leg name Leg Name Already Exists Delete Leg Sub Tot…" at bounding box center [488, 200] width 761 height 24
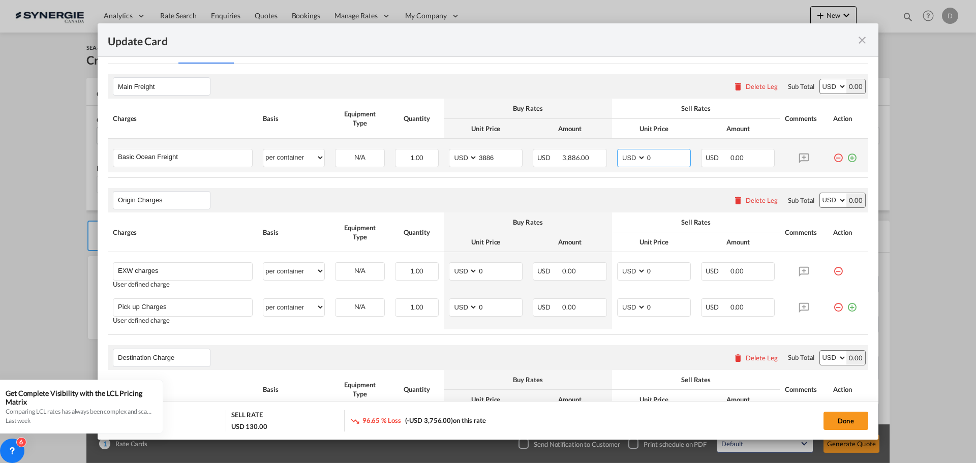
drag, startPoint x: 643, startPoint y: 158, endPoint x: 654, endPoint y: 157, distance: 11.2
click at [654, 157] on input "0" at bounding box center [668, 156] width 44 height 15
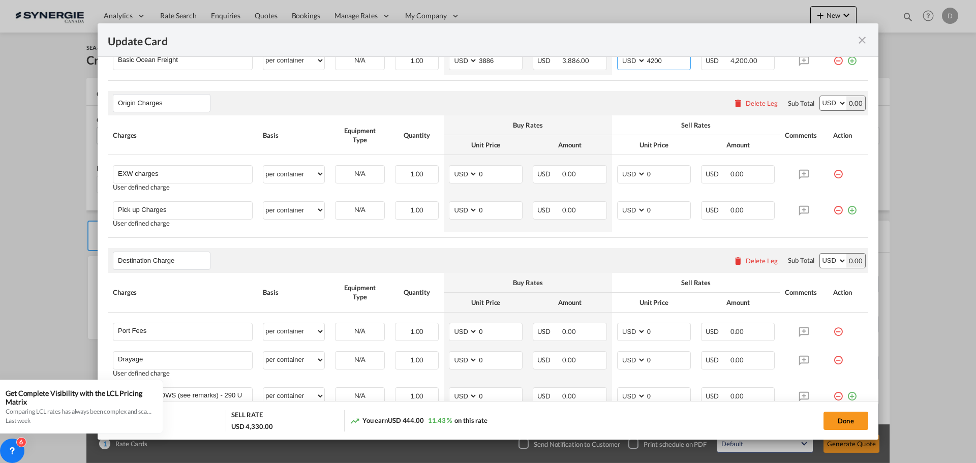
scroll to position [356, 0]
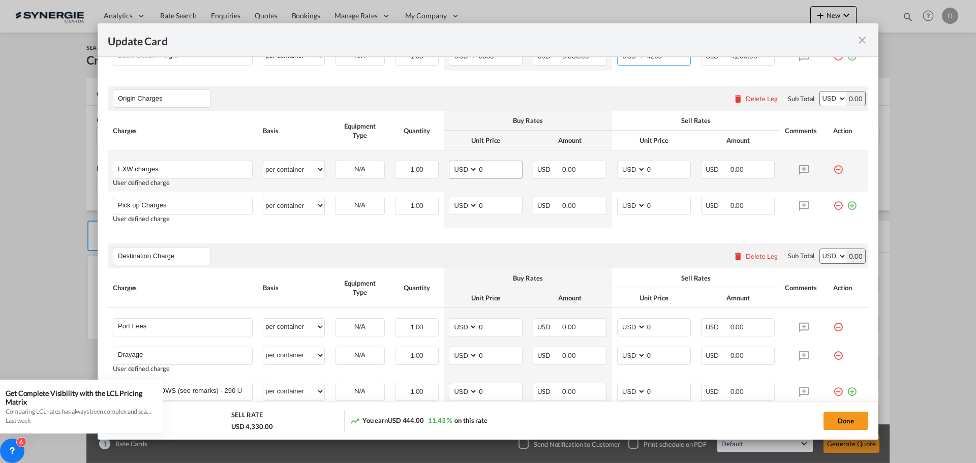
type input "4200"
drag, startPoint x: 476, startPoint y: 169, endPoint x: 505, endPoint y: 174, distance: 29.9
click at [505, 174] on input "0" at bounding box center [500, 168] width 44 height 15
type input "610"
type input "700"
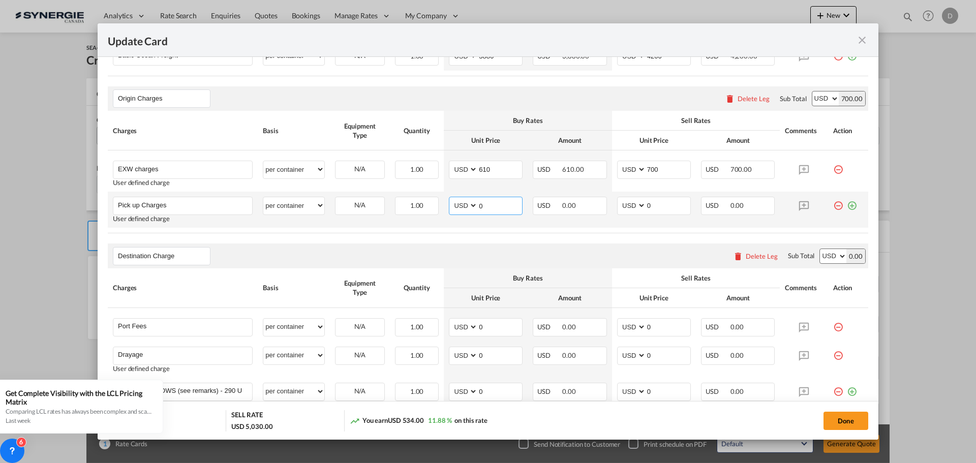
drag, startPoint x: 475, startPoint y: 207, endPoint x: 493, endPoint y: 207, distance: 17.3
click at [493, 207] on input "0" at bounding box center [500, 204] width 44 height 15
type input "290"
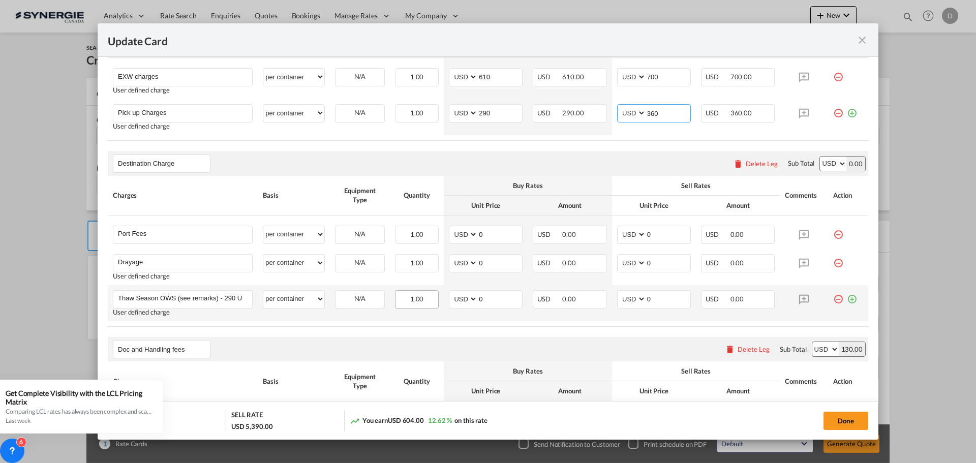
scroll to position [559, 0]
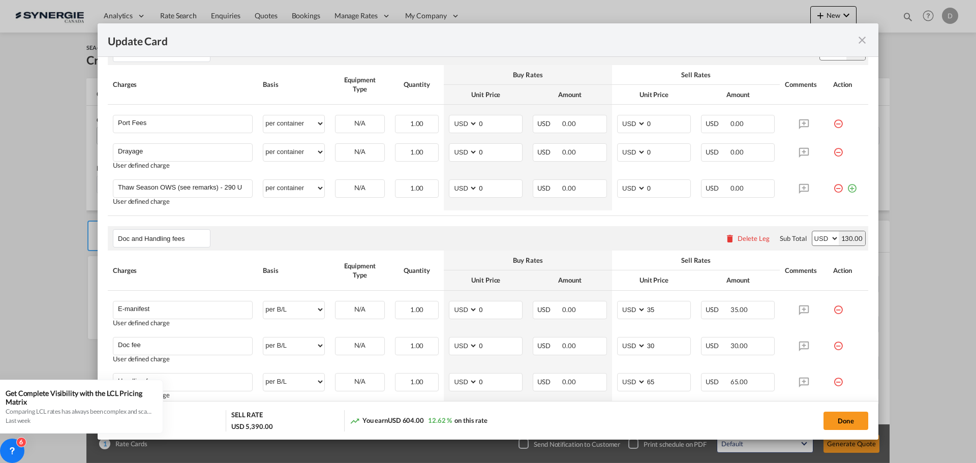
type input "360"
click at [478, 152] on input "0" at bounding box center [500, 151] width 44 height 15
type input "343"
type input "456"
click at [488, 221] on rate-modification "Main Freight Please enter leg name Leg Name Already Exists Delete Leg Sub Total…" at bounding box center [488, 177] width 761 height 836
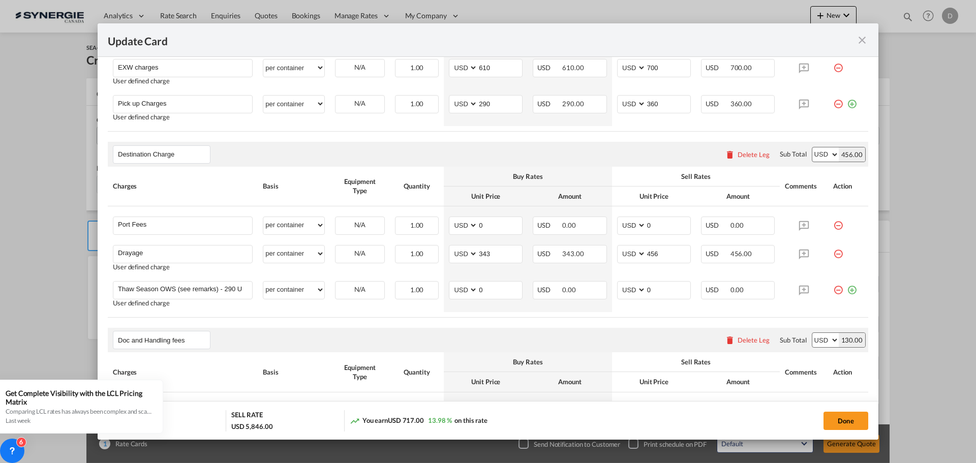
scroll to position [153, 0]
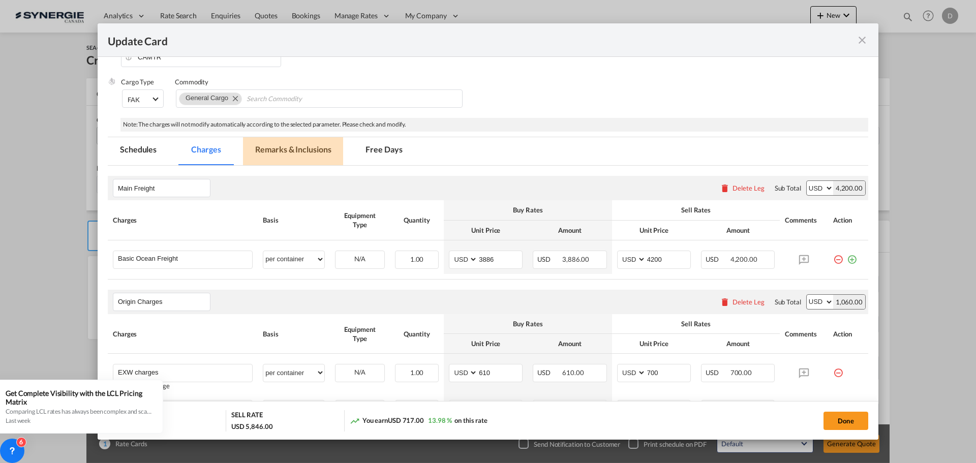
click at [297, 148] on md-tab-item "Remarks & Inclusions" at bounding box center [293, 151] width 100 height 28
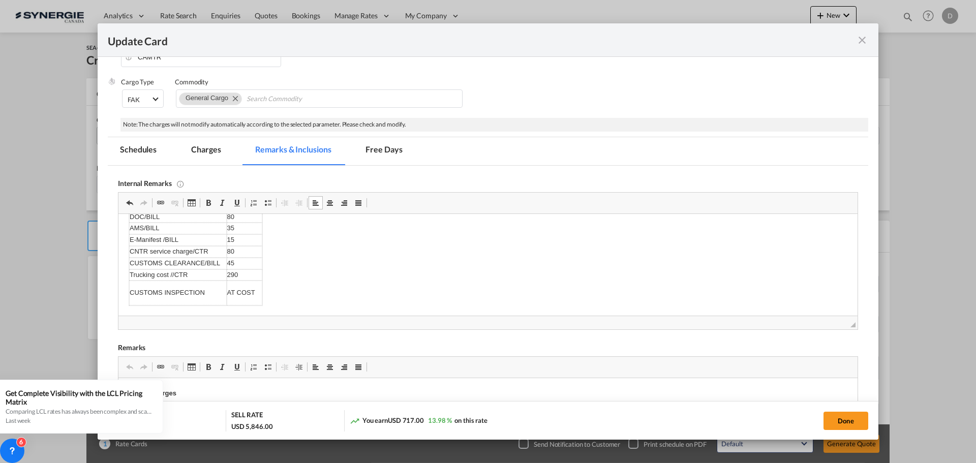
scroll to position [261, 0]
click at [288, 280] on body "Everok / [URL][DOMAIN_NAME] POL: [GEOGRAPHIC_DATA], [GEOGRAPHIC_DATA] POD: [GEO…" at bounding box center [488, 134] width 719 height 343
click at [290, 290] on body "Everok / [URL][DOMAIN_NAME] POL: [GEOGRAPHIC_DATA], [GEOGRAPHIC_DATA] POD: [GEO…" at bounding box center [488, 134] width 719 height 343
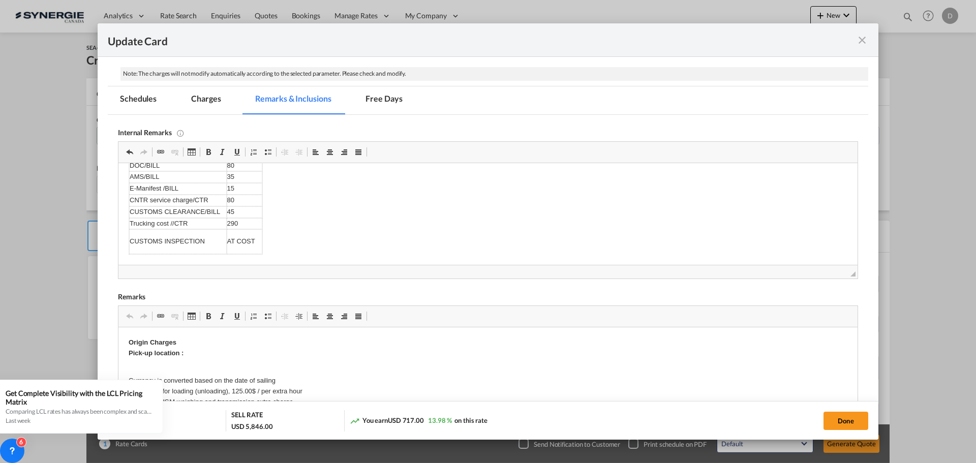
scroll to position [284, 0]
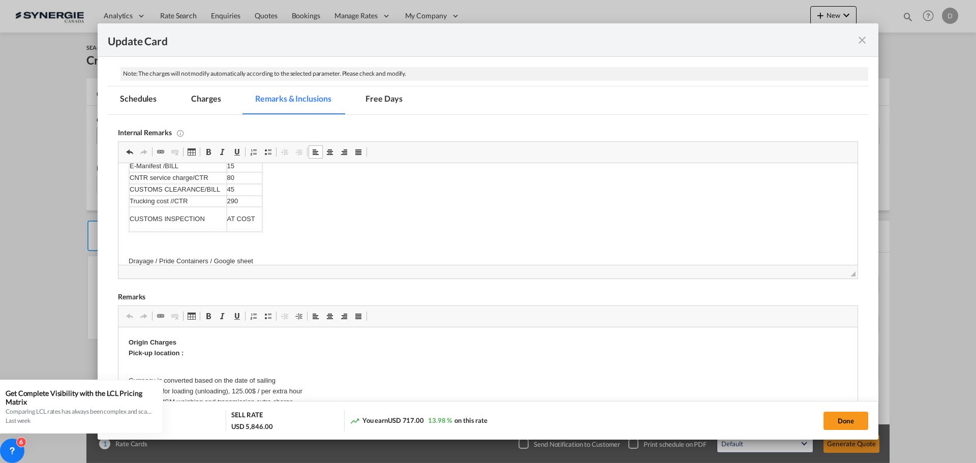
click at [183, 242] on p "Editor, editor10" at bounding box center [488, 244] width 719 height 11
click at [248, 251] on p "Drayage / Pride Containers / Google sheet" at bounding box center [488, 249] width 719 height 11
click at [396, 221] on body "Everok / [URL][DOMAIN_NAME] POL: [GEOGRAPHIC_DATA], [GEOGRAPHIC_DATA] POD: [GEO…" at bounding box center [488, 75] width 719 height 360
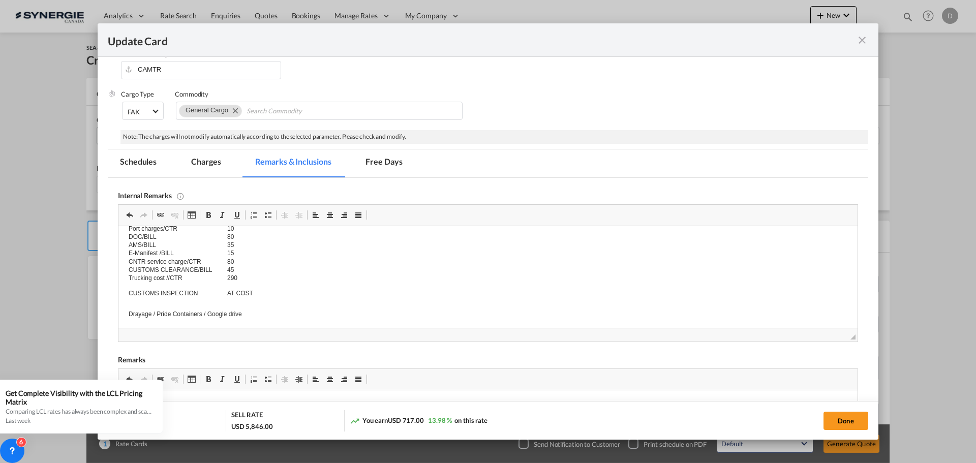
scroll to position [0, 0]
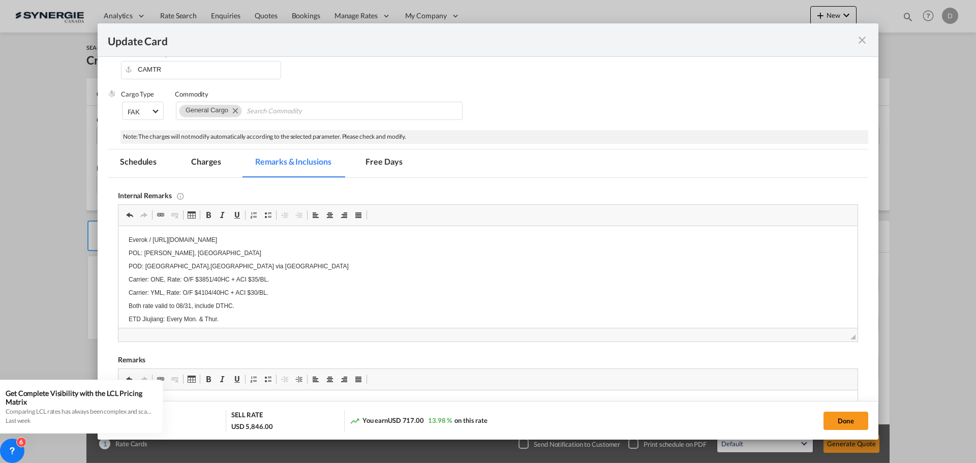
drag, startPoint x: 842, startPoint y: 419, endPoint x: 647, endPoint y: 281, distance: 239.4
click at [842, 419] on button "Done" at bounding box center [846, 421] width 45 height 18
type input "[DATE]"
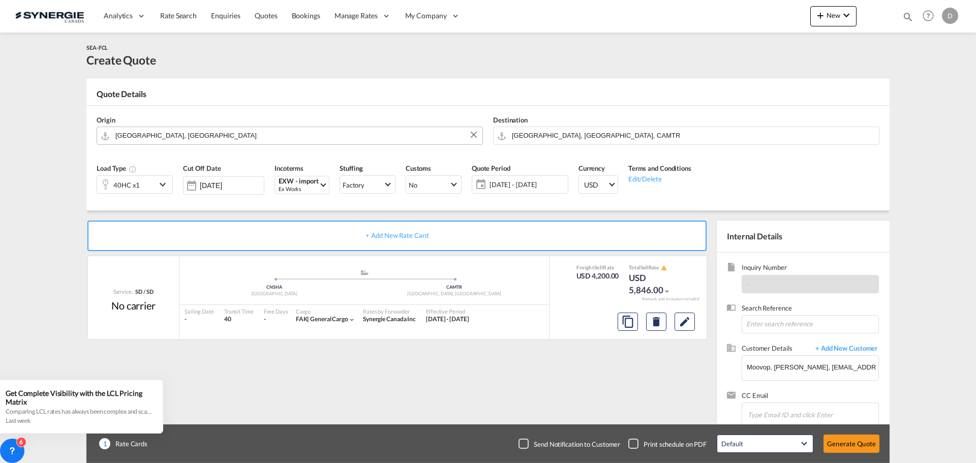
scroll to position [115, 0]
click at [681, 321] on md-icon "Edit" at bounding box center [685, 322] width 12 height 12
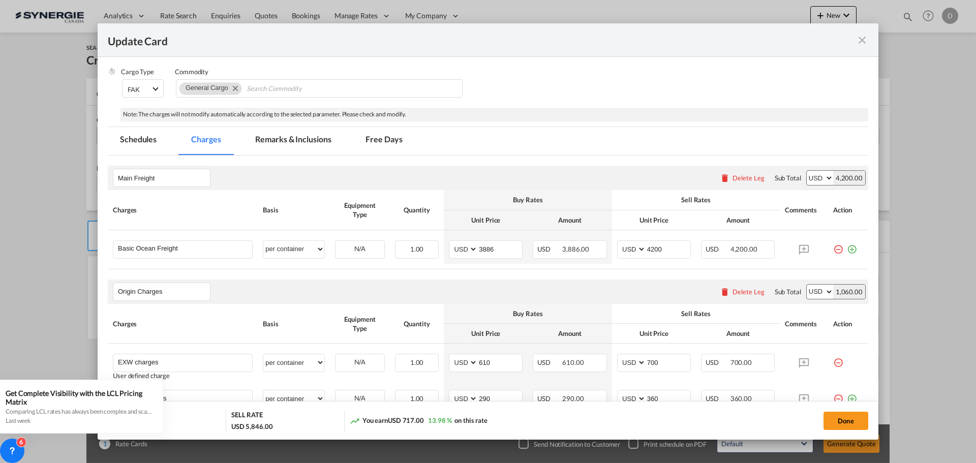
scroll to position [203, 0]
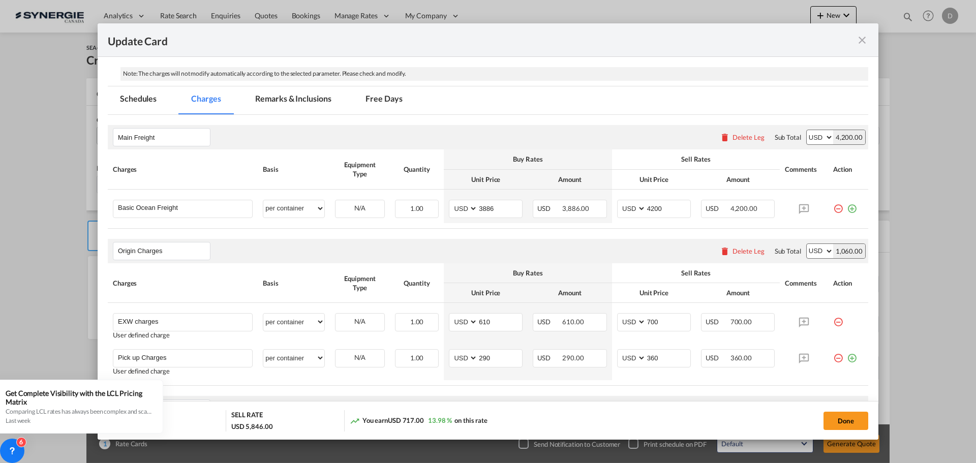
click at [291, 100] on md-tab-item "Remarks & Inclusions" at bounding box center [293, 100] width 100 height 28
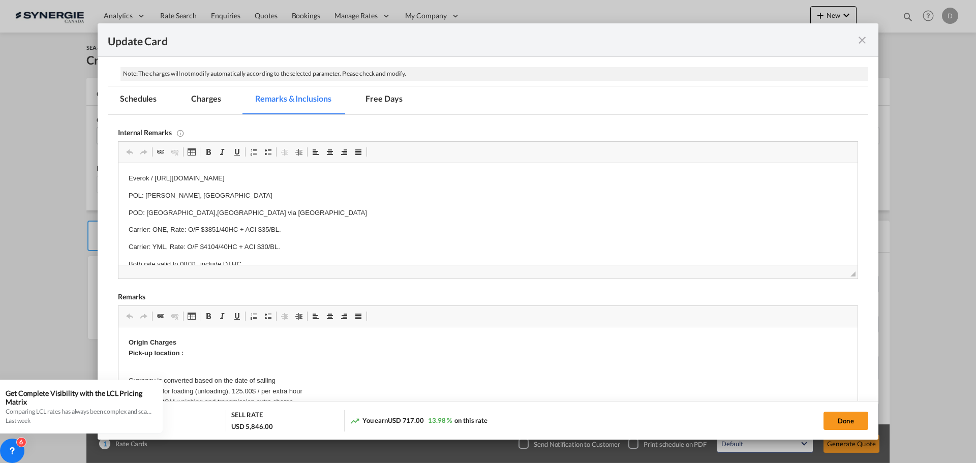
scroll to position [356, 0]
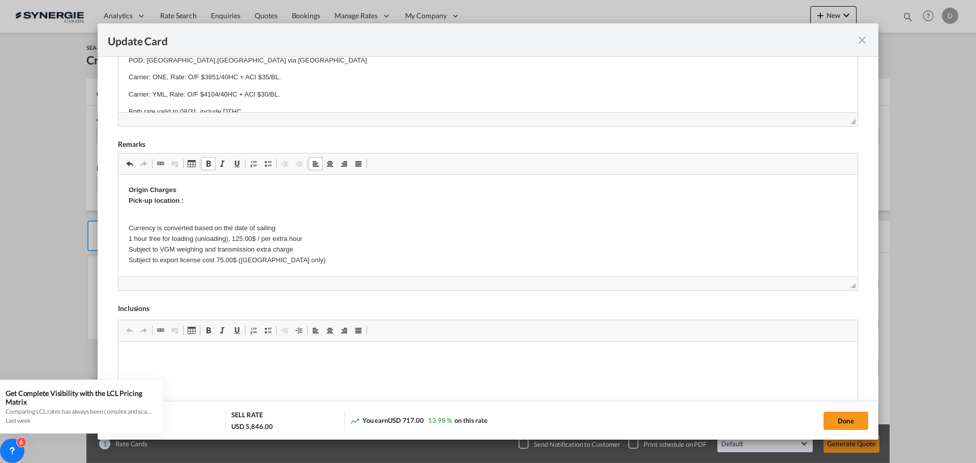
click at [159, 214] on p "Currency is converted based on the date of sailing 1 hour free for loading (unl…" at bounding box center [488, 239] width 719 height 53
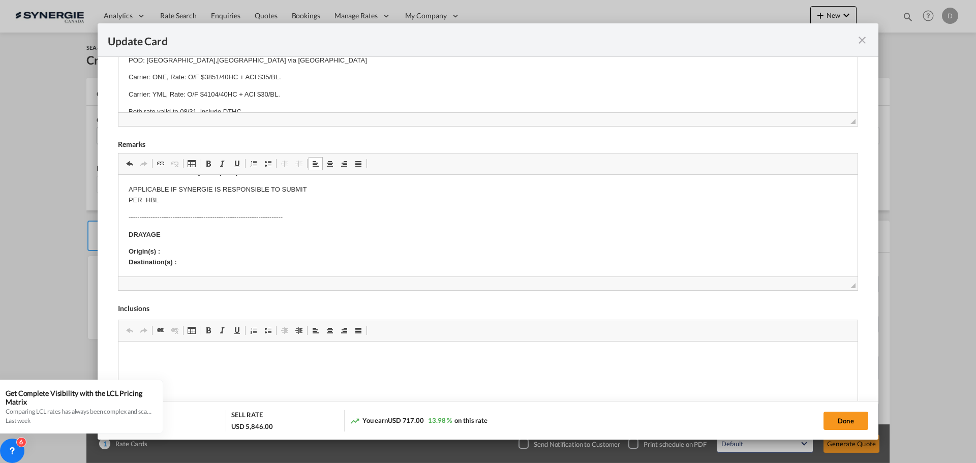
scroll to position [305, 0]
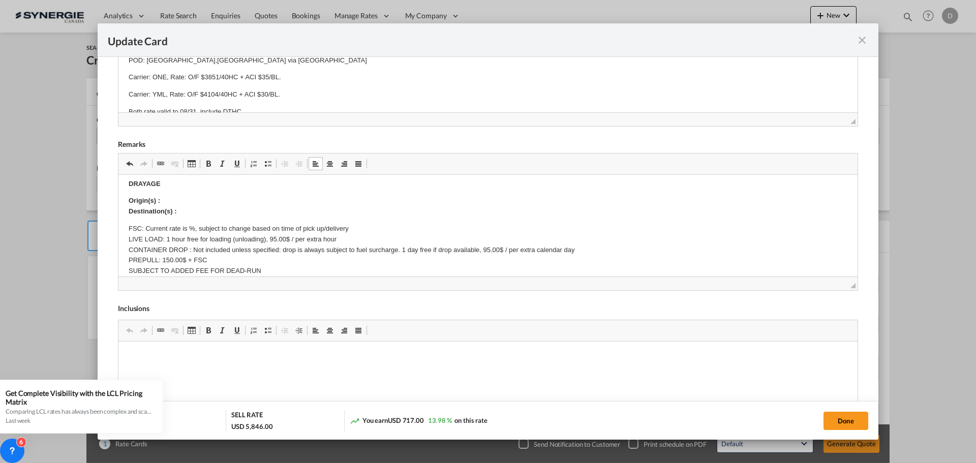
click at [179, 203] on p "Origin(s) : Destination(s) :" at bounding box center [488, 206] width 719 height 21
click at [186, 211] on p "Origin(s) : Montreal CY Destination(s) :" at bounding box center [488, 206] width 719 height 21
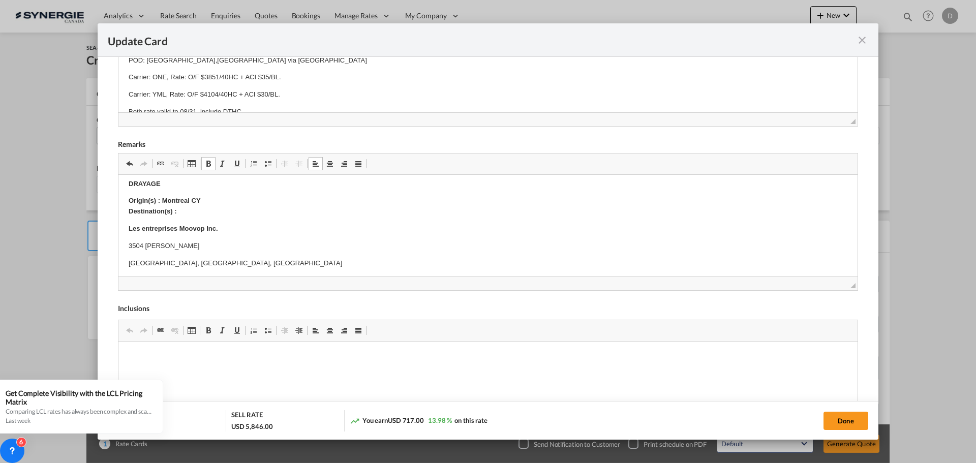
scroll to position [312, 0]
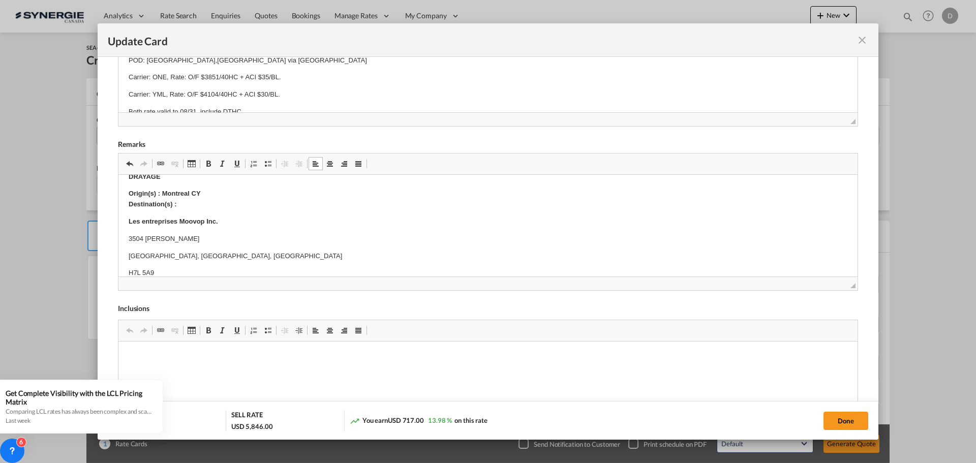
click at [135, 247] on body "Origin Charges Pick-up location : Jiangxi Fokmann Traffic Safety Technology Co.…" at bounding box center [488, 292] width 719 height 839
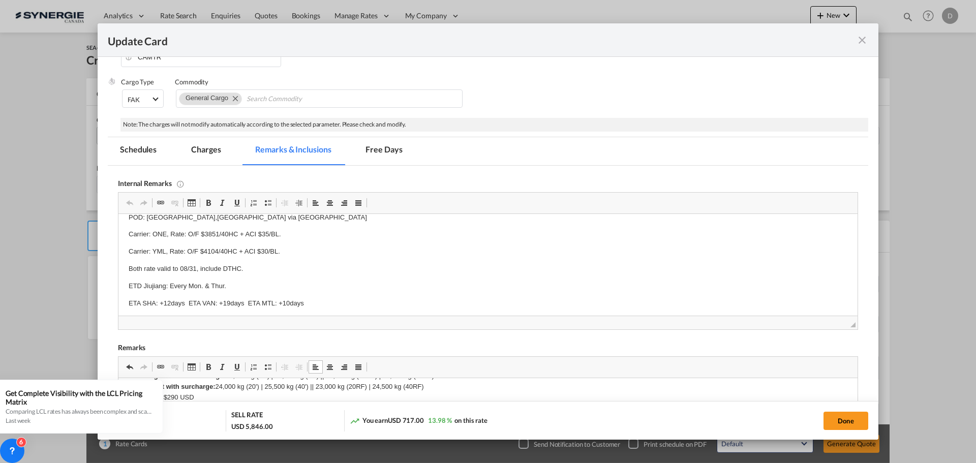
scroll to position [102, 0]
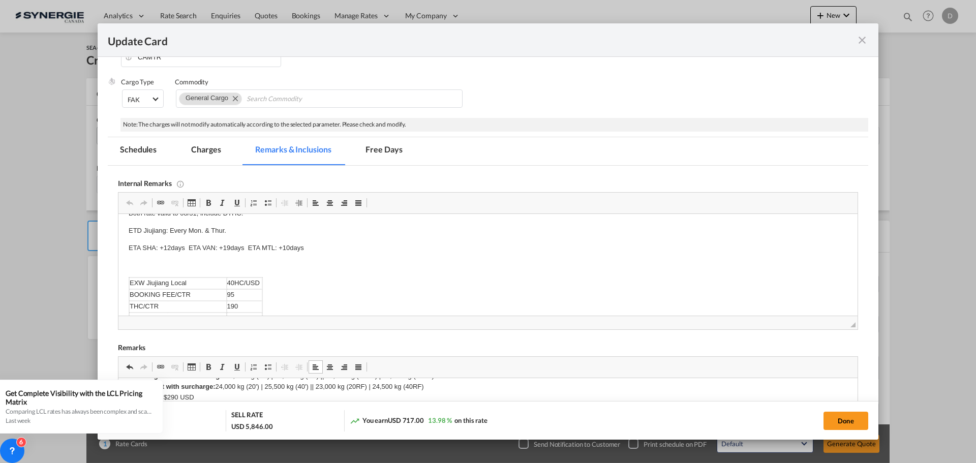
click at [212, 155] on md-tab-item "Charges" at bounding box center [206, 151] width 54 height 28
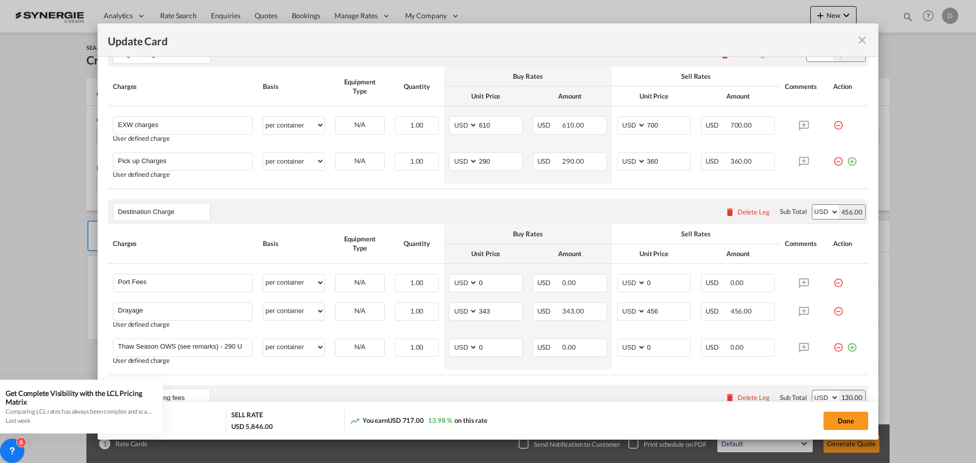
scroll to position [508, 0]
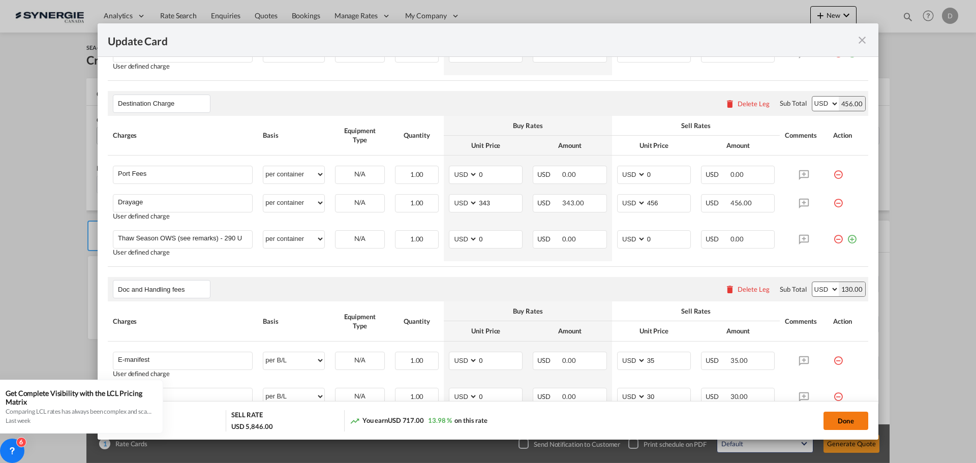
click at [850, 423] on button "Done" at bounding box center [846, 421] width 45 height 18
type input "[DATE]"
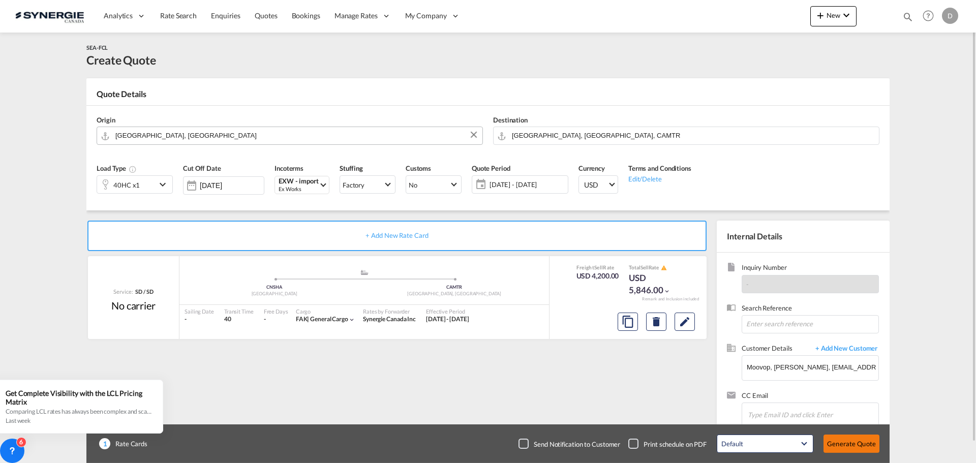
click at [857, 440] on button "Generate Quote" at bounding box center [852, 444] width 56 height 18
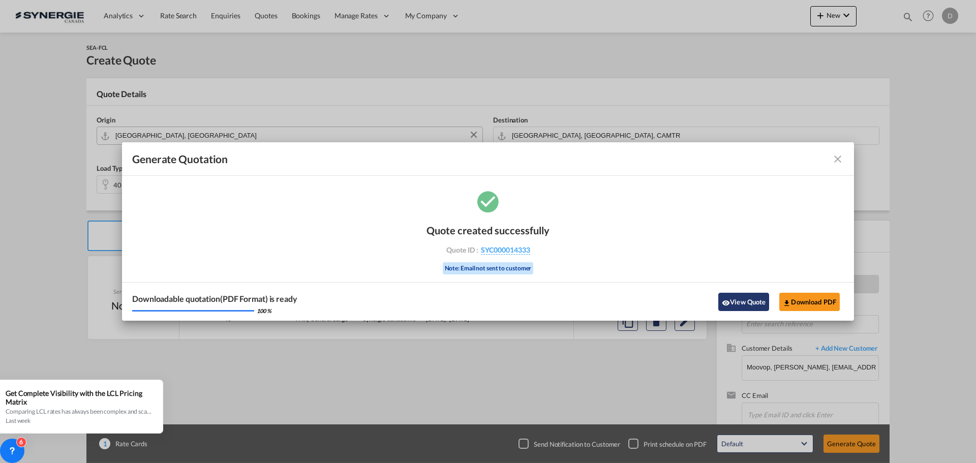
drag, startPoint x: 745, startPoint y: 298, endPoint x: 744, endPoint y: 293, distance: 5.1
click at [745, 298] on button "View Quote" at bounding box center [743, 302] width 51 height 18
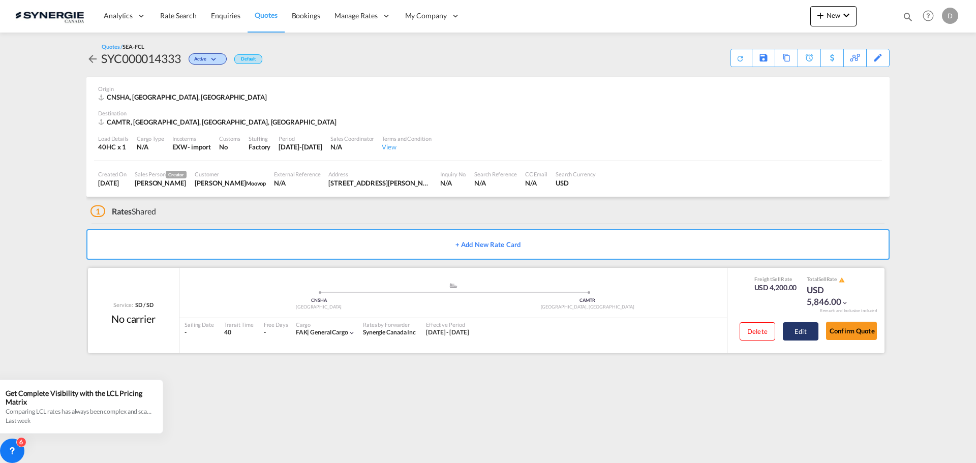
click at [788, 328] on button "Edit" at bounding box center [801, 331] width 36 height 18
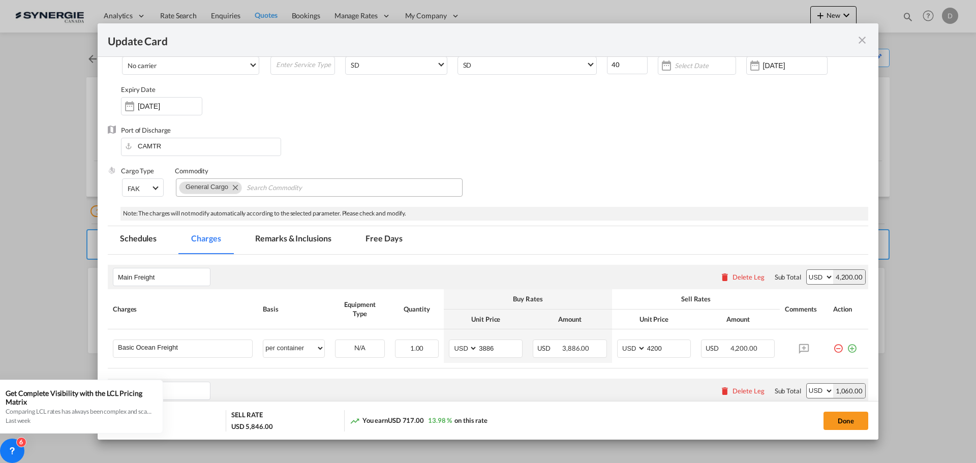
scroll to position [153, 0]
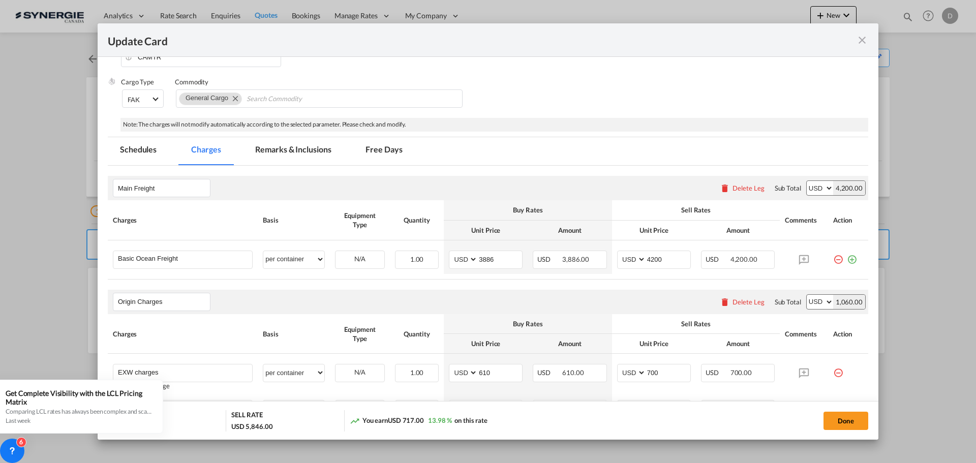
click at [283, 151] on md-tab-item "Remarks & Inclusions" at bounding box center [293, 151] width 100 height 28
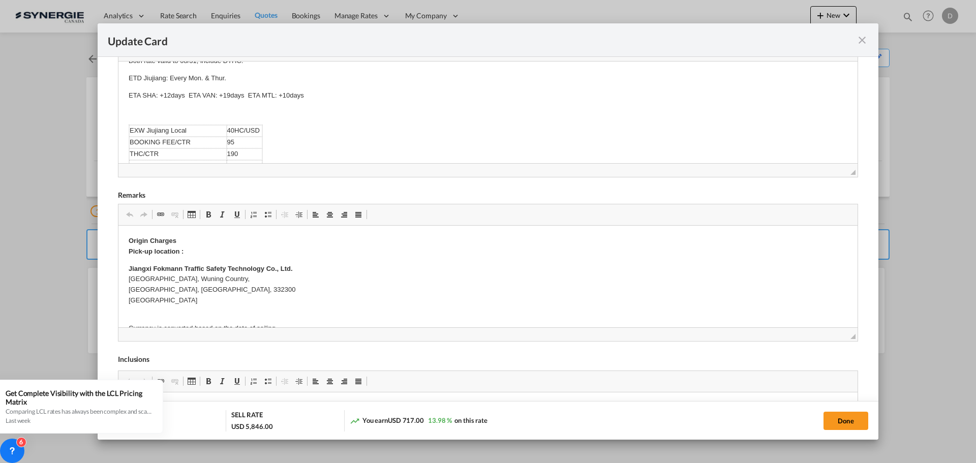
scroll to position [0, 0]
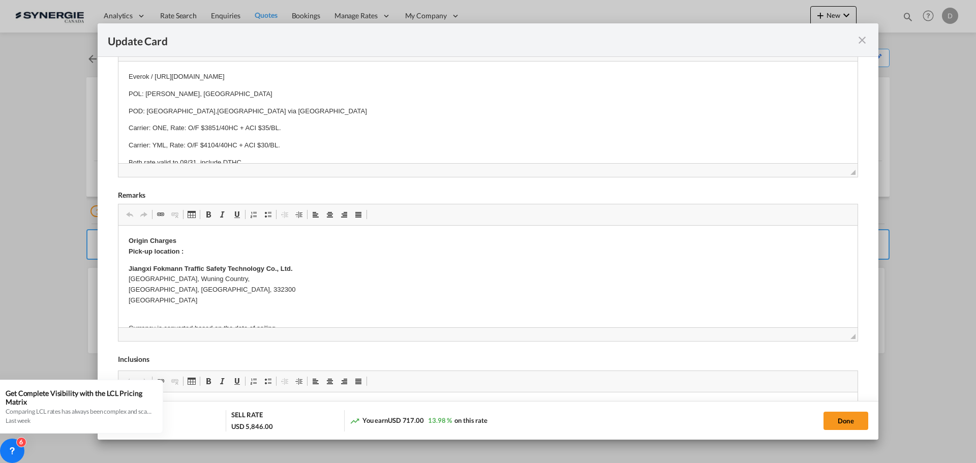
drag, startPoint x: 143, startPoint y: 115, endPoint x: 225, endPoint y: 119, distance: 82.0
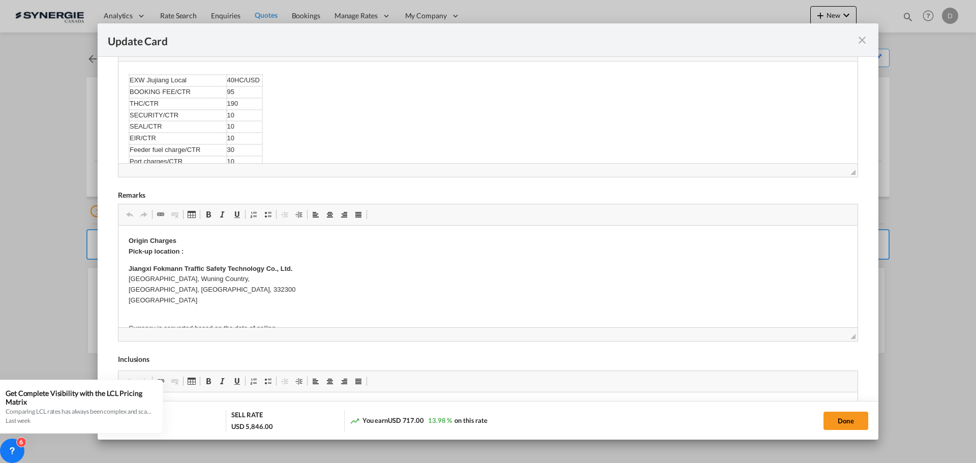
scroll to position [153, 0]
click at [129, 75] on td "EXW Jiujiang Local" at bounding box center [178, 80] width 98 height 12
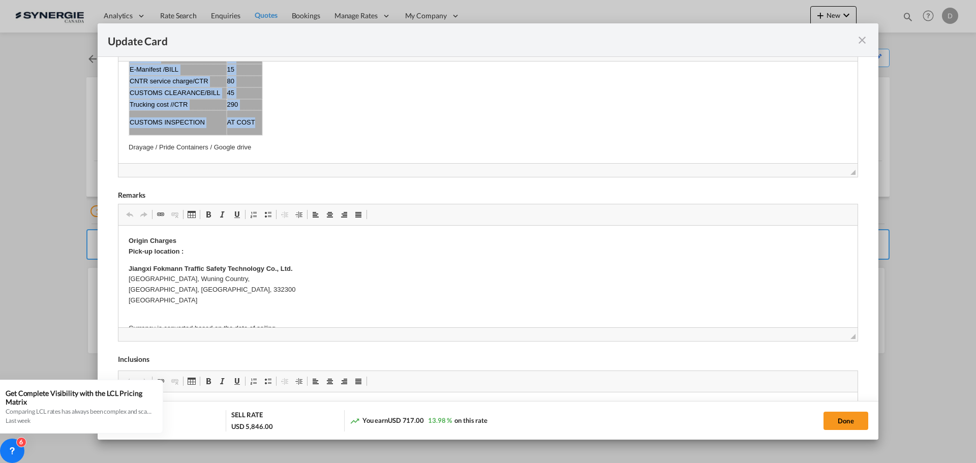
drag, startPoint x: 129, startPoint y: 75, endPoint x: 257, endPoint y: 135, distance: 141.5
click at [257, 135] on tbody "EXW Jiujiang Local 40HC/USD BOOKING FEE/CTR 95 THC/CTR 190 SECURITY/CTR 10 SEAL…" at bounding box center [195, 41] width 133 height 187
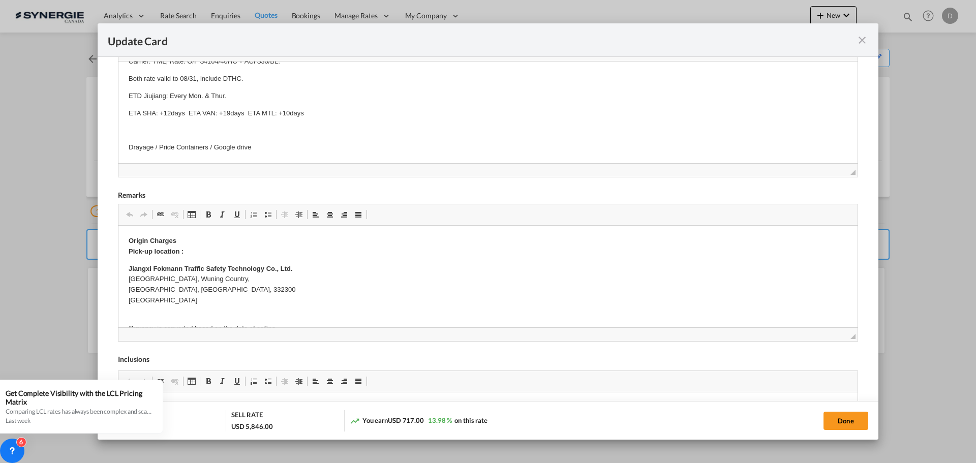
scroll to position [84, 0]
click at [139, 127] on p "Editor, editor22" at bounding box center [488, 130] width 719 height 11
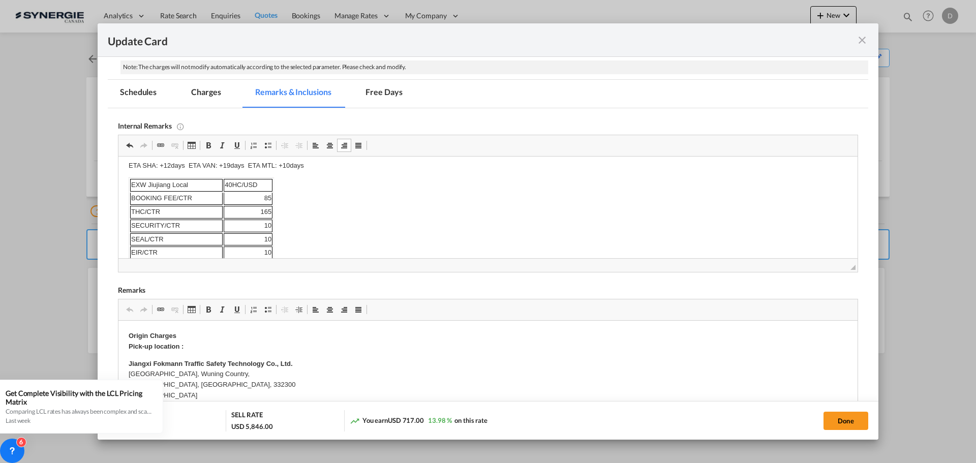
scroll to position [102, 0]
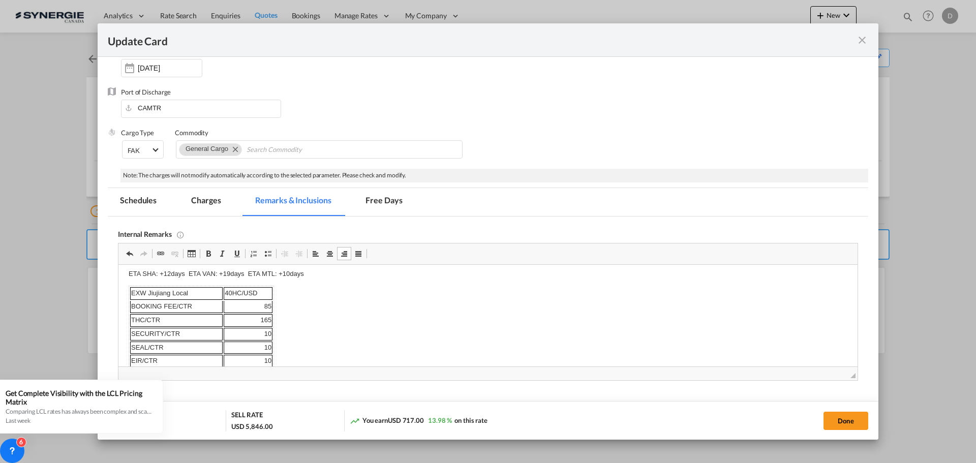
click at [199, 200] on md-tab-item "Charges" at bounding box center [206, 202] width 54 height 28
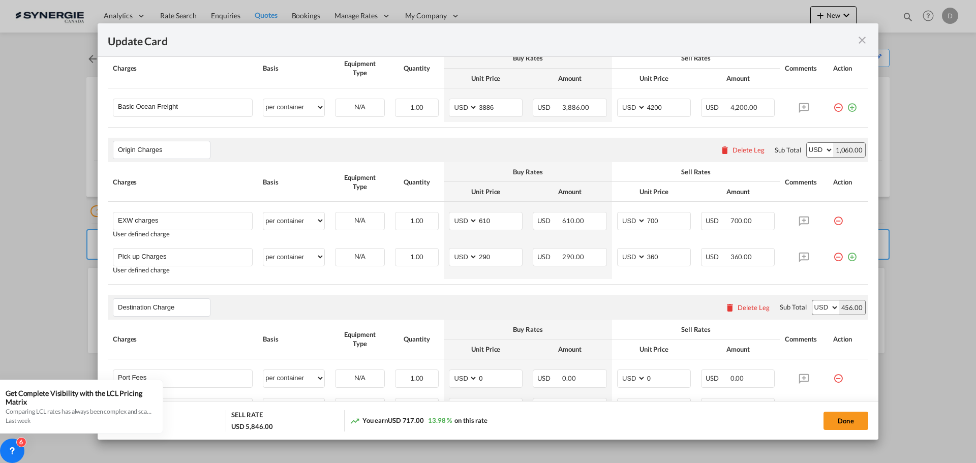
scroll to position [305, 0]
click at [479, 223] on input "610" at bounding box center [500, 219] width 44 height 15
click at [479, 223] on input "275" at bounding box center [500, 219] width 44 height 15
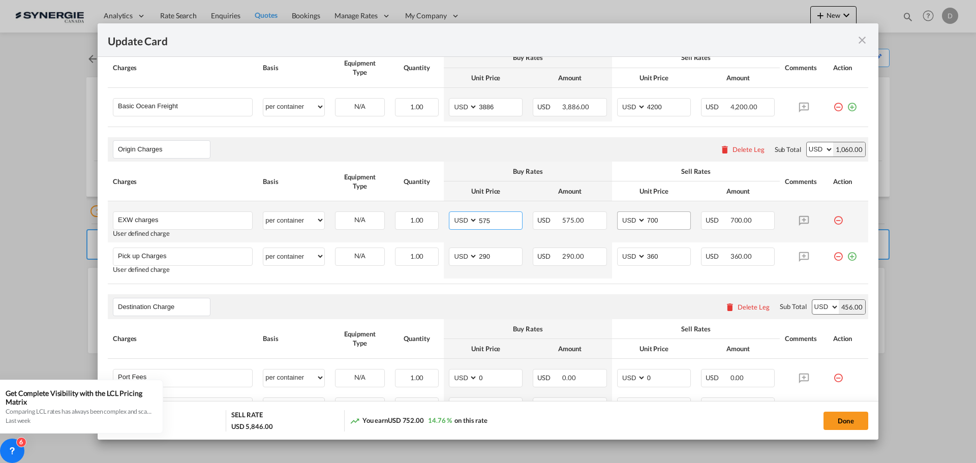
type input "575"
click at [651, 218] on input "700" at bounding box center [668, 219] width 44 height 15
type input "650"
click at [839, 417] on button "Done" at bounding box center [846, 421] width 45 height 18
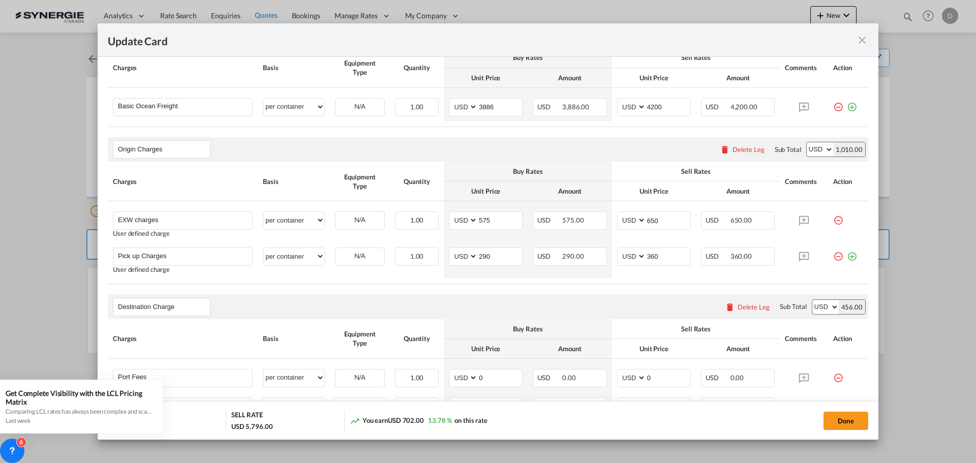
type input "[DATE]"
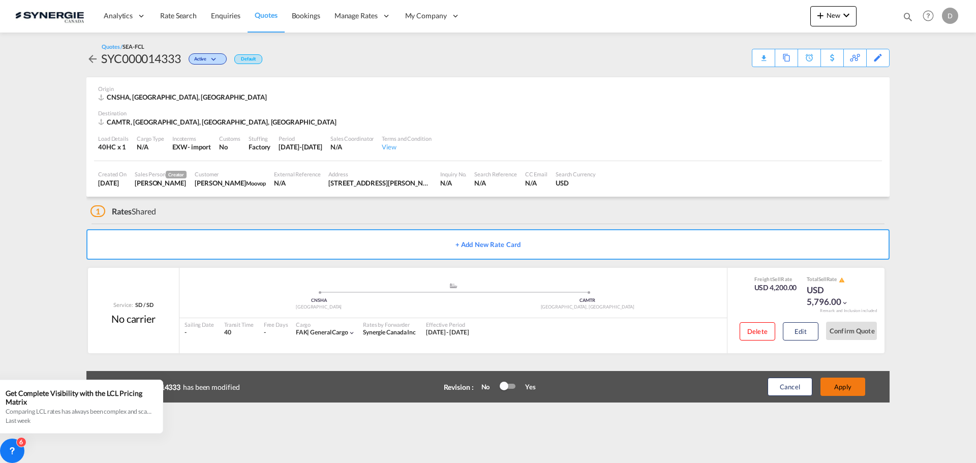
click at [840, 383] on button "Apply" at bounding box center [843, 387] width 45 height 18
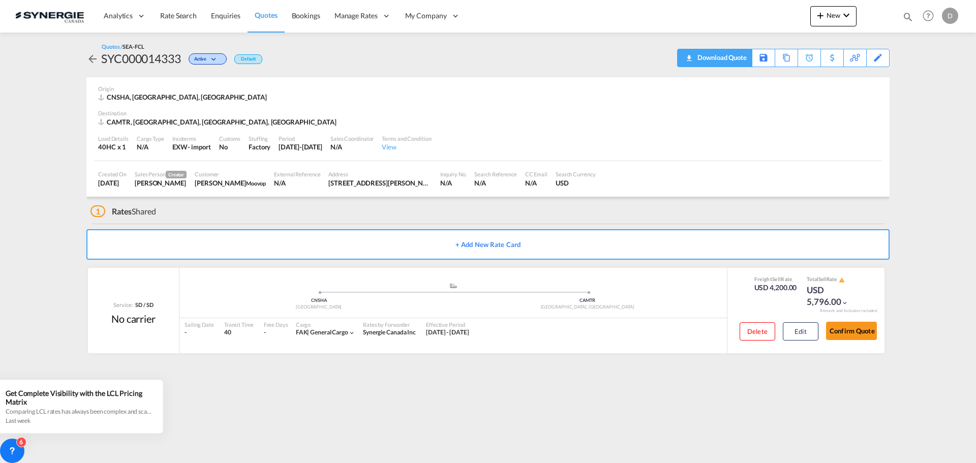
click at [738, 59] on div "Download Quote" at bounding box center [721, 57] width 52 height 16
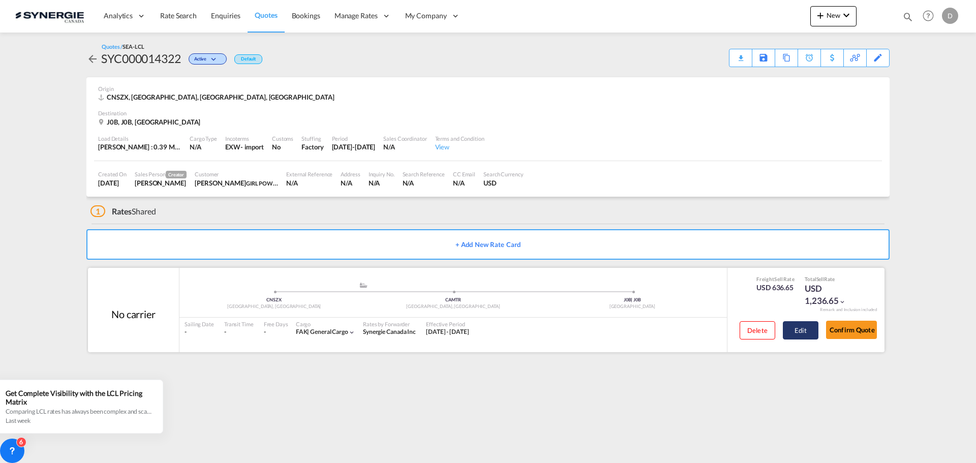
click at [791, 330] on button "Edit" at bounding box center [801, 330] width 36 height 18
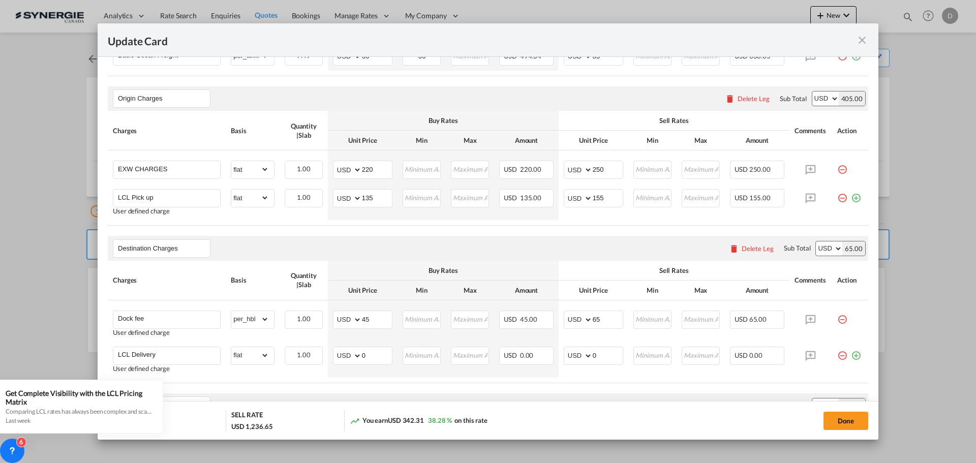
scroll to position [508, 0]
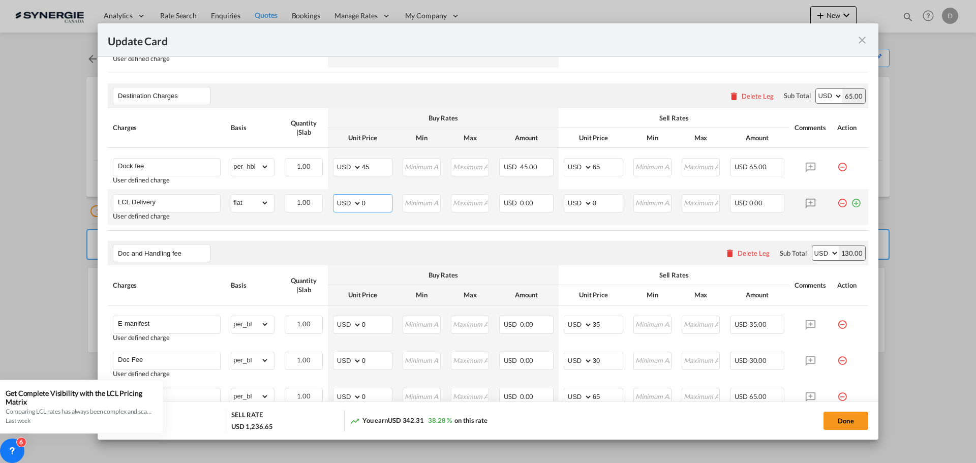
drag, startPoint x: 360, startPoint y: 201, endPoint x: 368, endPoint y: 201, distance: 7.1
click at [368, 201] on input "0" at bounding box center [377, 202] width 30 height 15
type input "200"
drag, startPoint x: 589, startPoint y: 202, endPoint x: 604, endPoint y: 205, distance: 15.6
click at [604, 205] on input "0" at bounding box center [608, 202] width 30 height 15
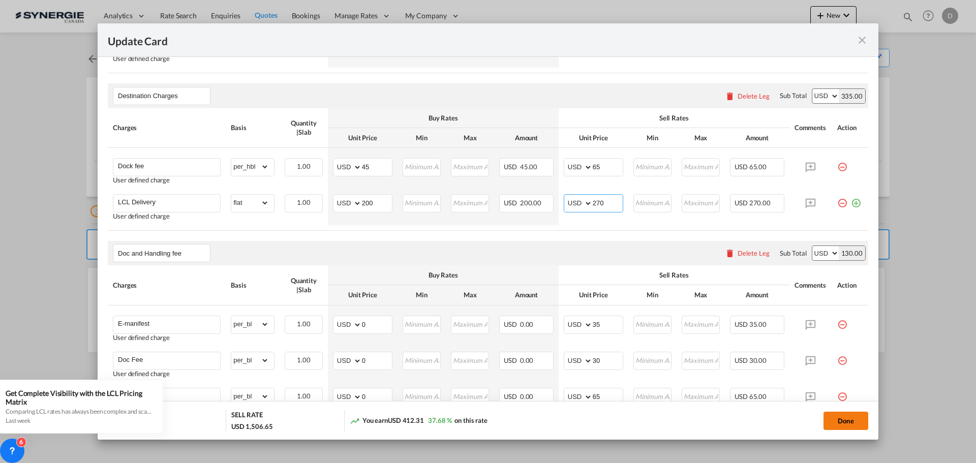
type input "270"
click at [844, 424] on button "Done" at bounding box center [846, 421] width 45 height 18
type input "[DATE]"
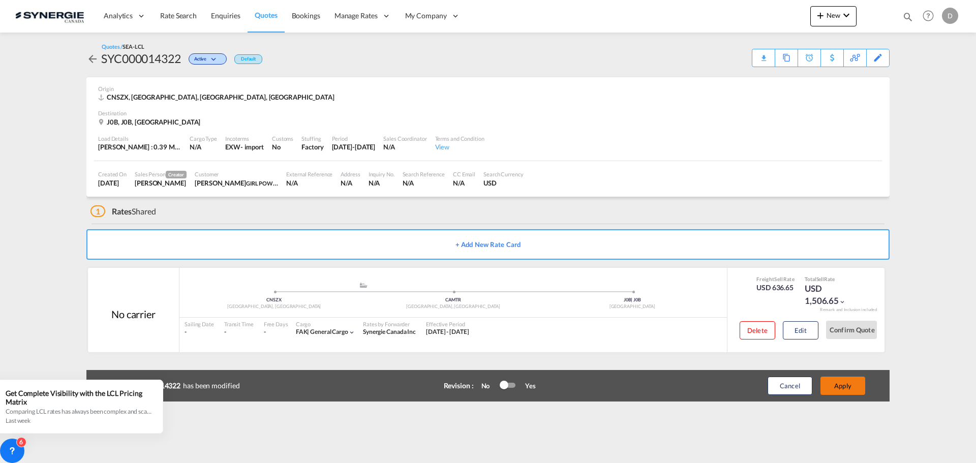
click at [853, 386] on button "Apply" at bounding box center [843, 386] width 45 height 18
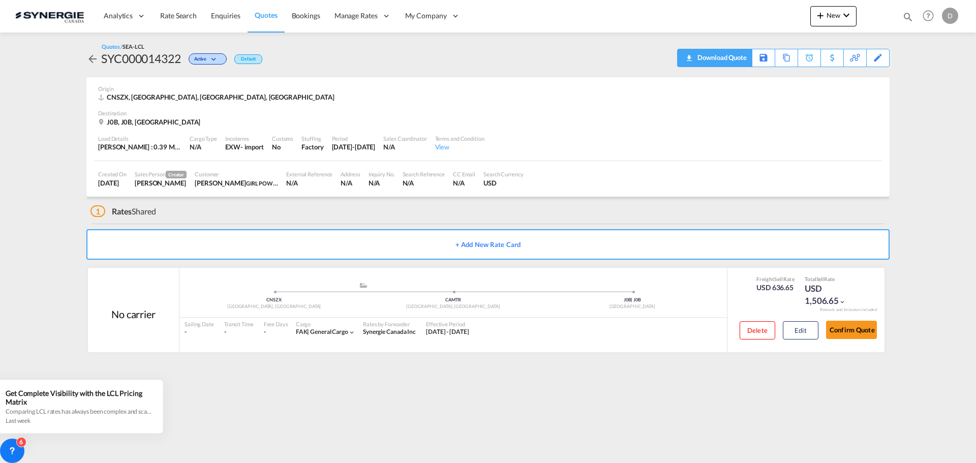
click at [736, 53] on div "Download Quote" at bounding box center [721, 57] width 52 height 16
